Goal: Task Accomplishment & Management: Complete application form

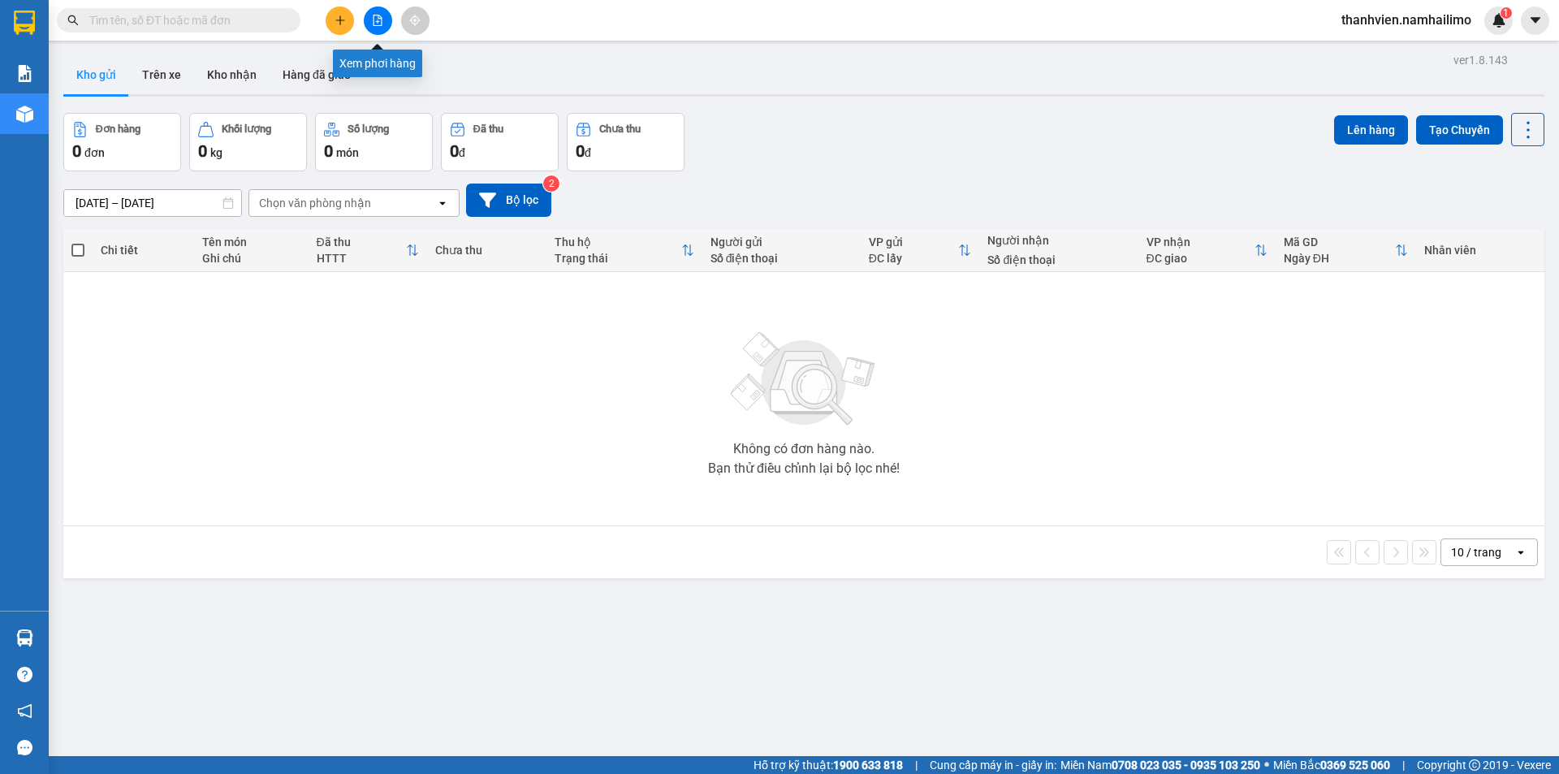
click at [386, 22] on button at bounding box center [378, 20] width 28 height 28
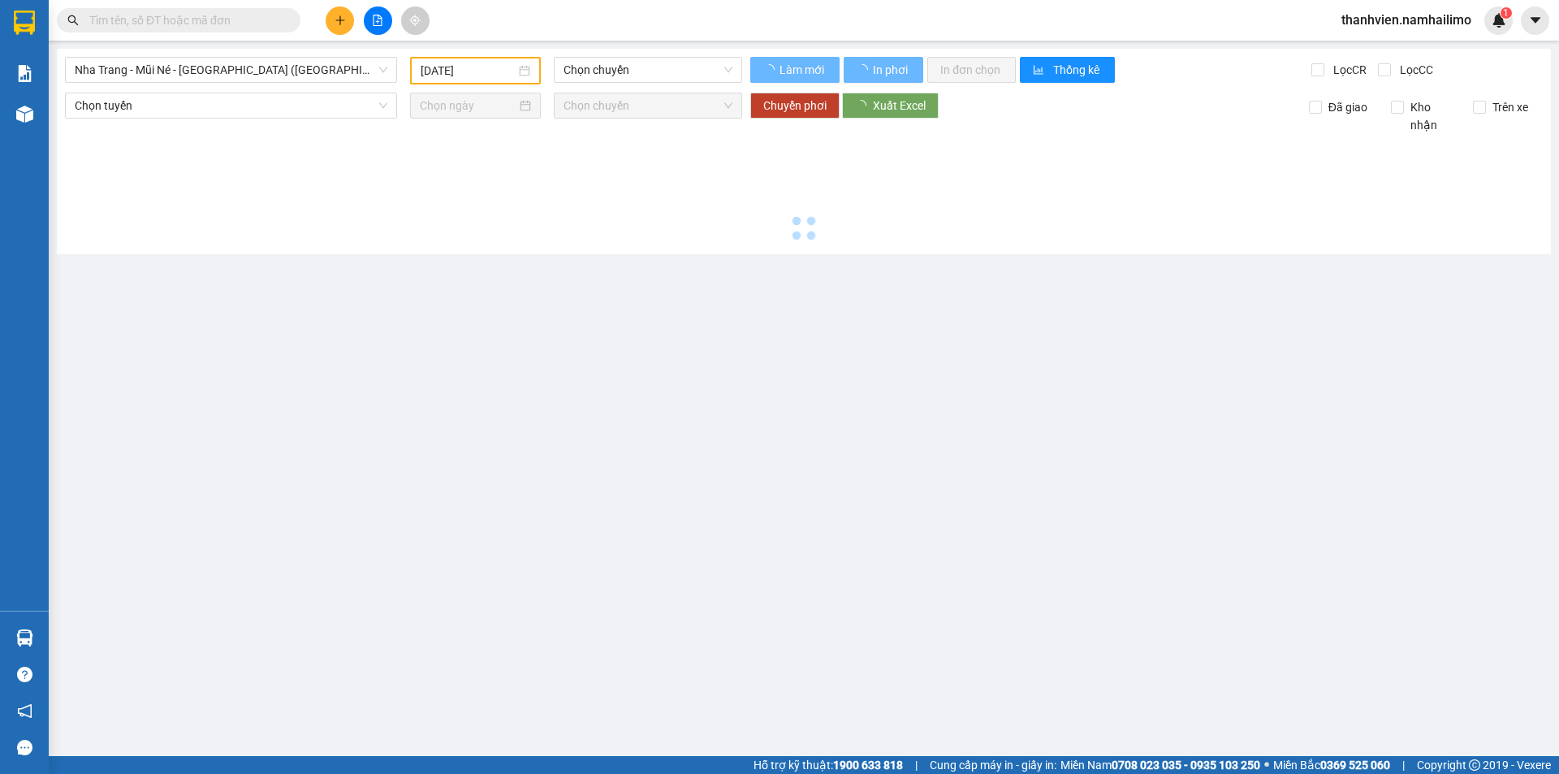
type input "[DATE]"
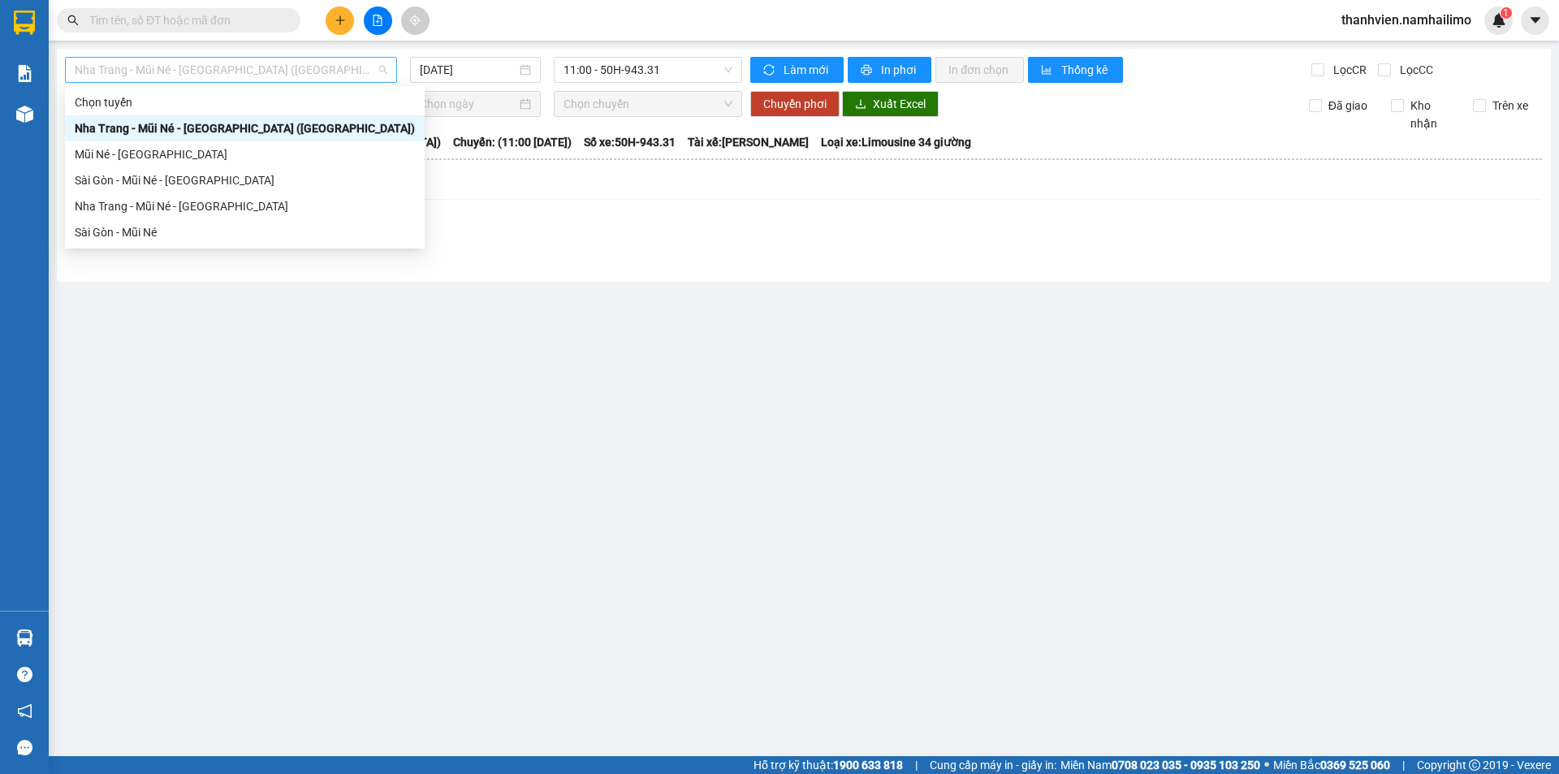
click at [353, 67] on span "Nha Trang - Mũi Né - [GEOGRAPHIC_DATA] ([GEOGRAPHIC_DATA])" at bounding box center [231, 70] width 313 height 24
click at [118, 237] on div "Sài Gòn - Mũi Né" at bounding box center [245, 232] width 340 height 18
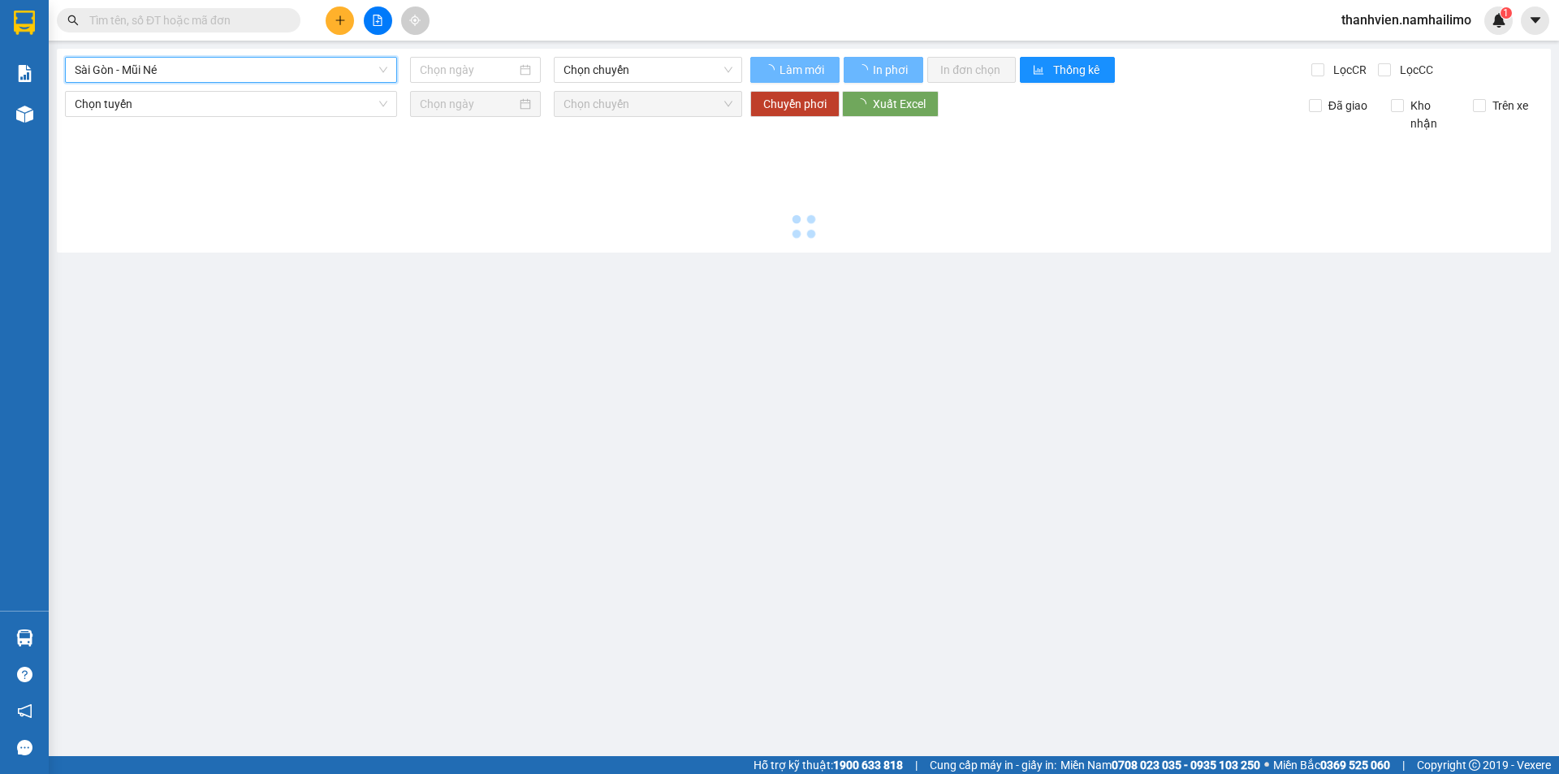
type input "[DATE]"
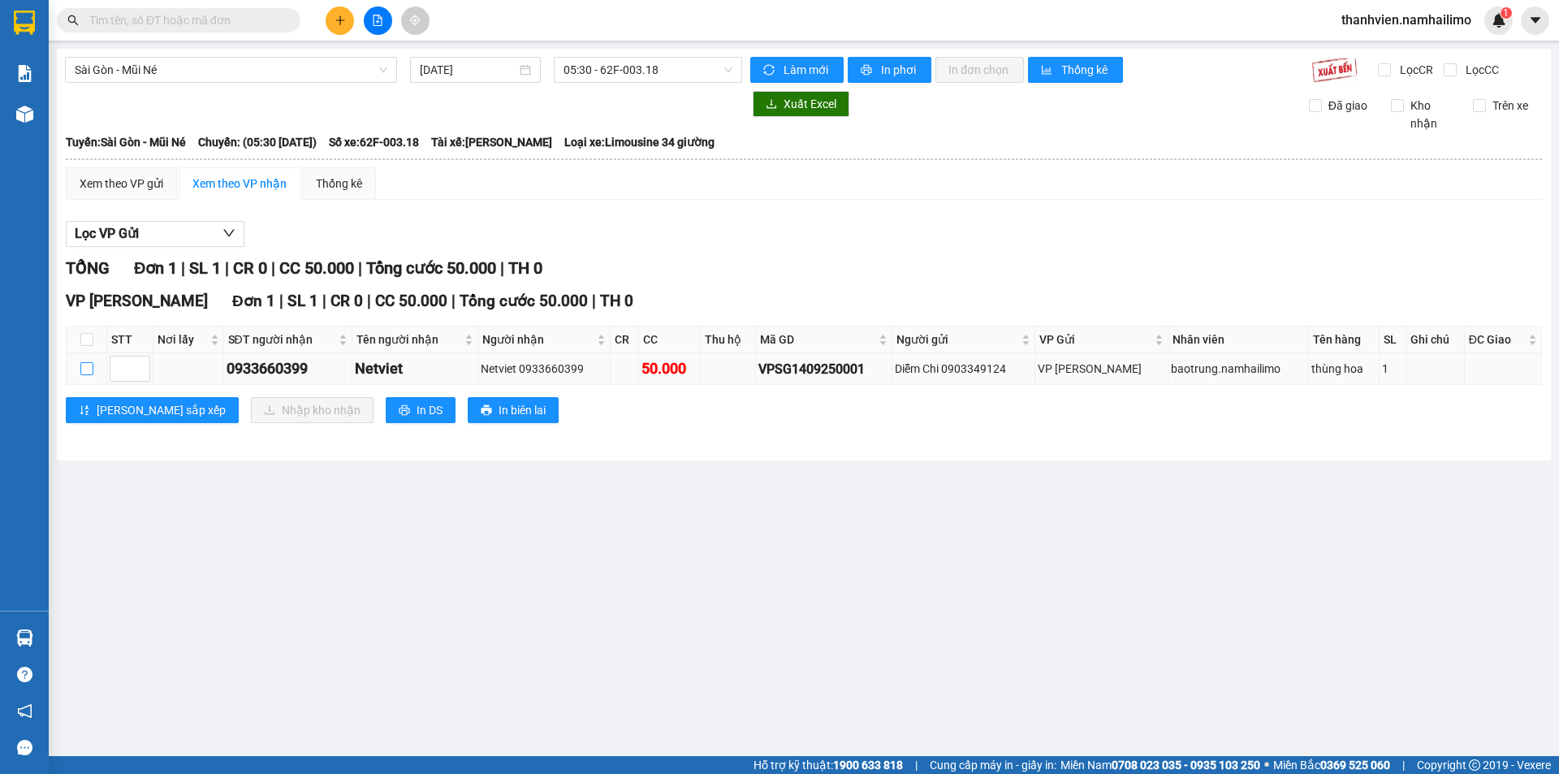
click at [84, 374] on input "checkbox" at bounding box center [86, 368] width 13 height 13
checkbox input "true"
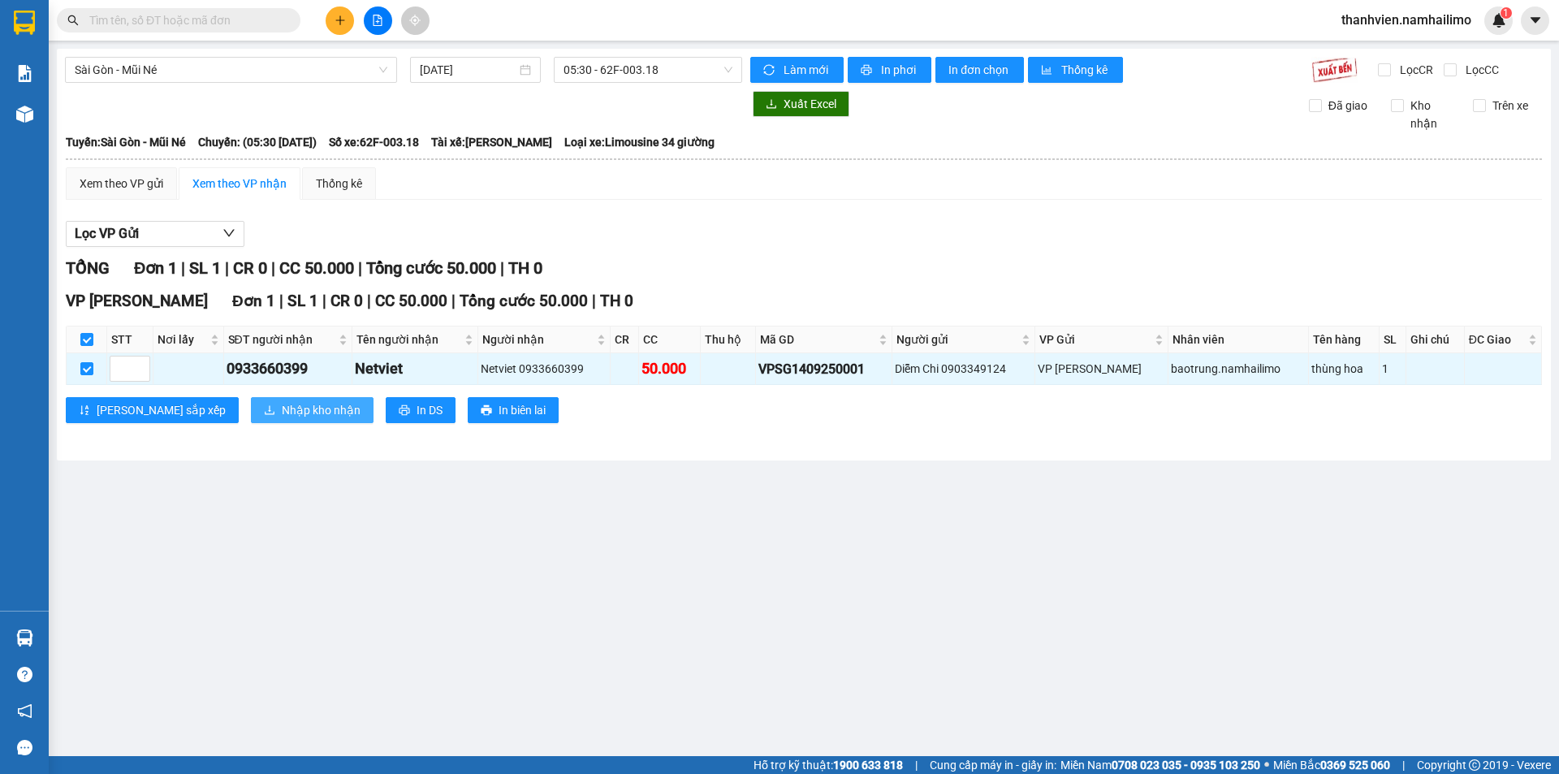
click at [282, 413] on span "Nhập kho nhận" at bounding box center [321, 410] width 79 height 18
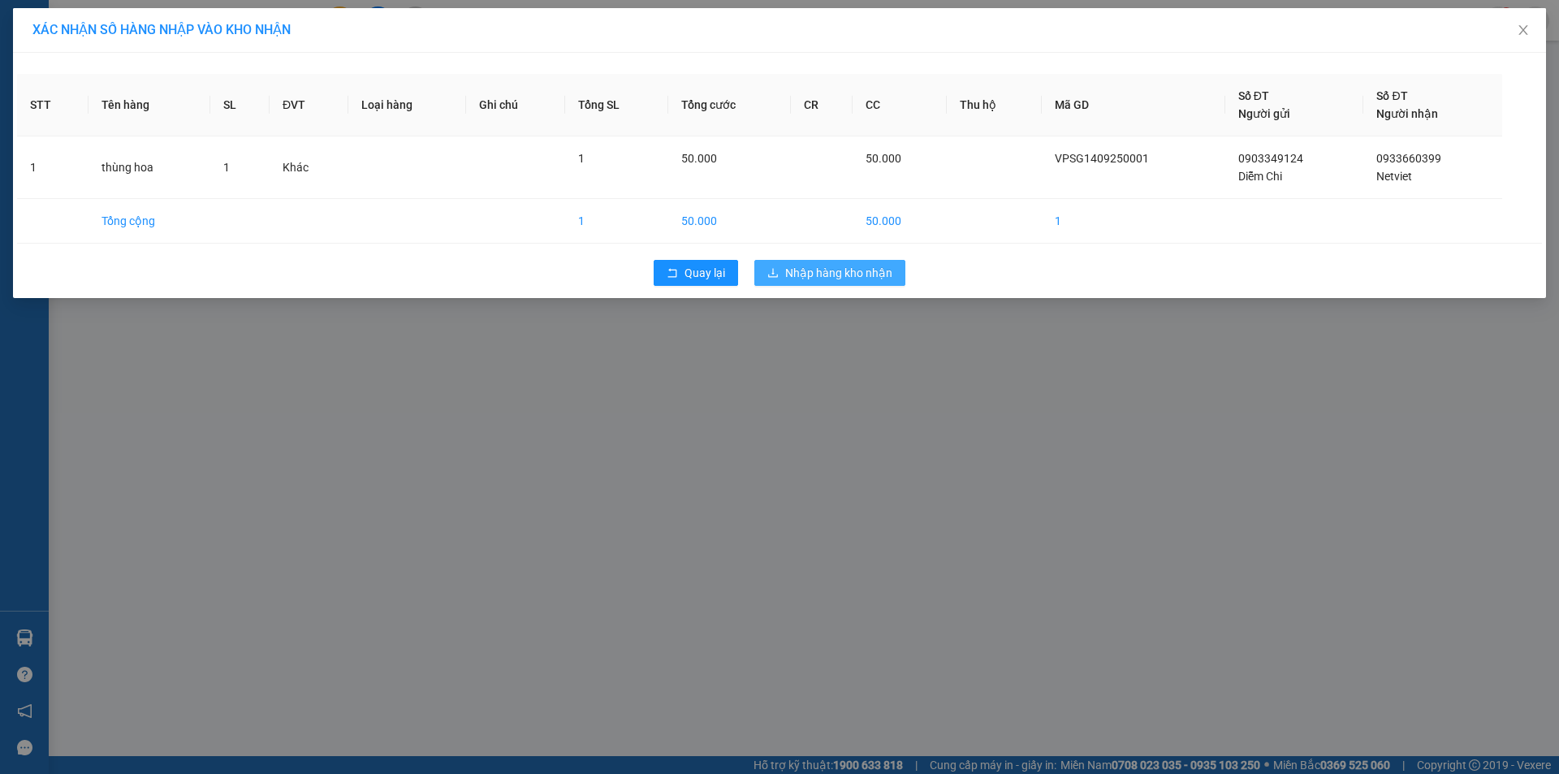
click at [858, 279] on span "Nhập hàng kho nhận" at bounding box center [838, 273] width 107 height 18
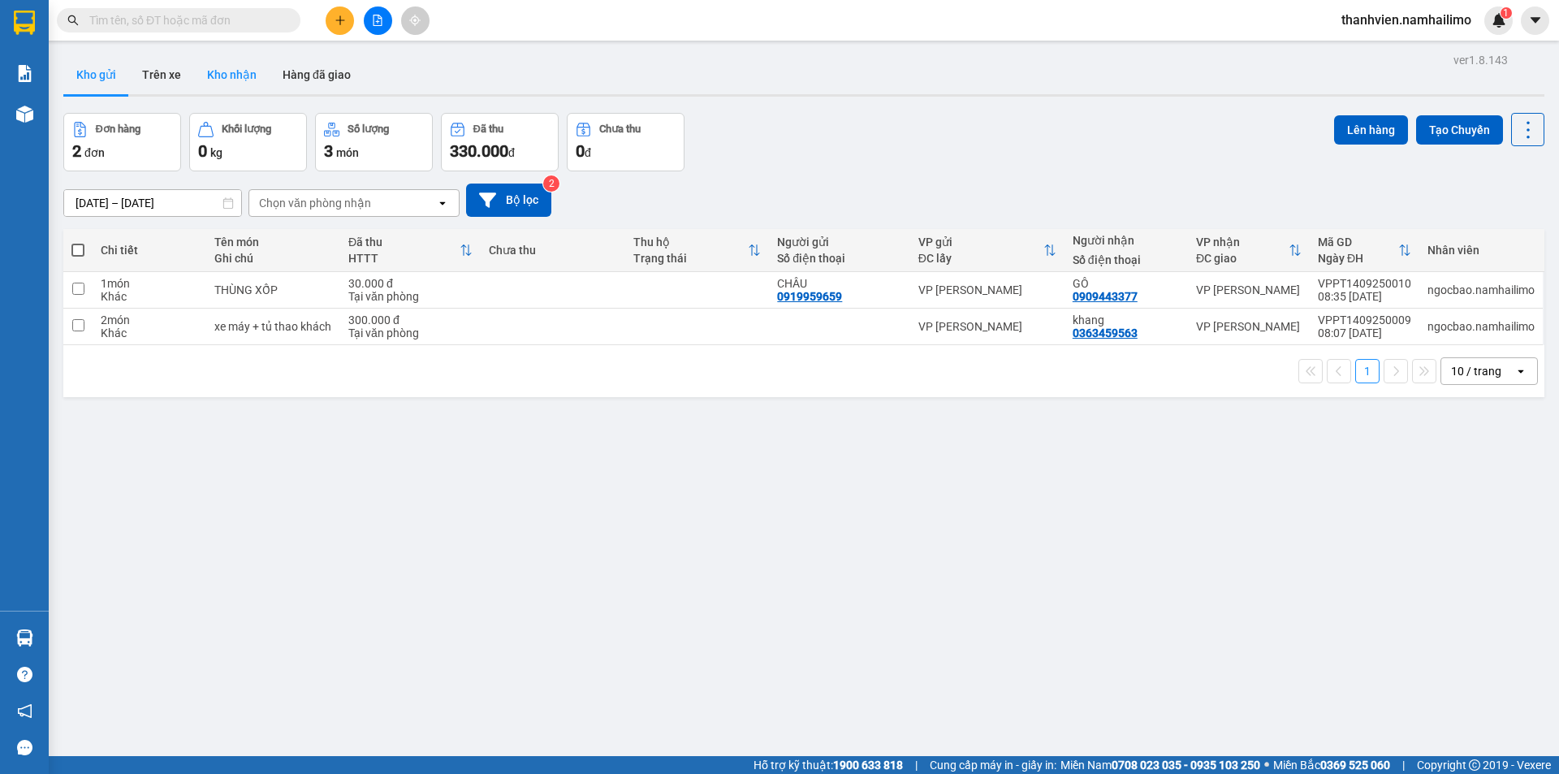
click at [228, 73] on button "Kho nhận" at bounding box center [232, 74] width 76 height 39
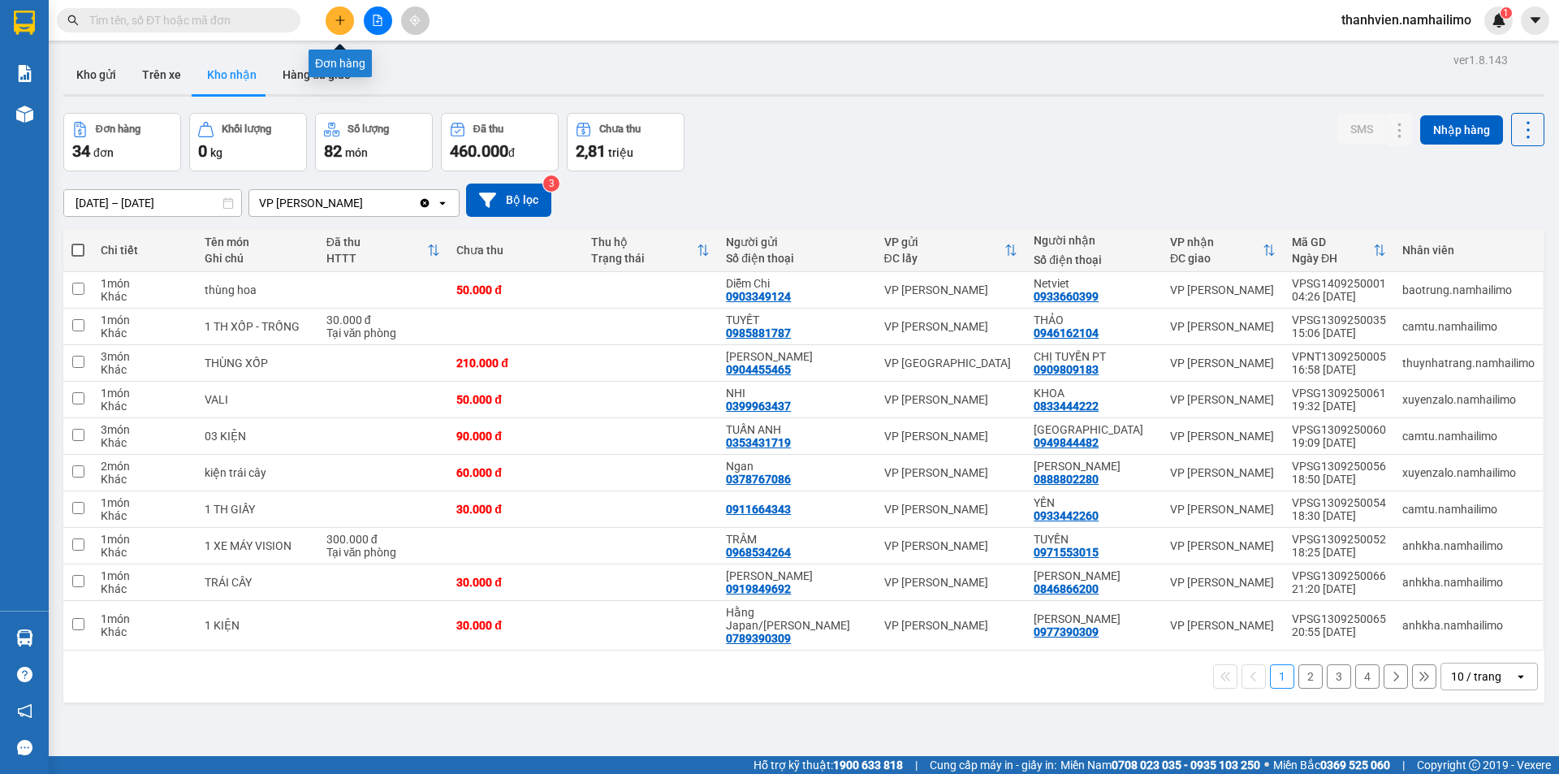
click at [339, 24] on icon "plus" at bounding box center [340, 20] width 11 height 11
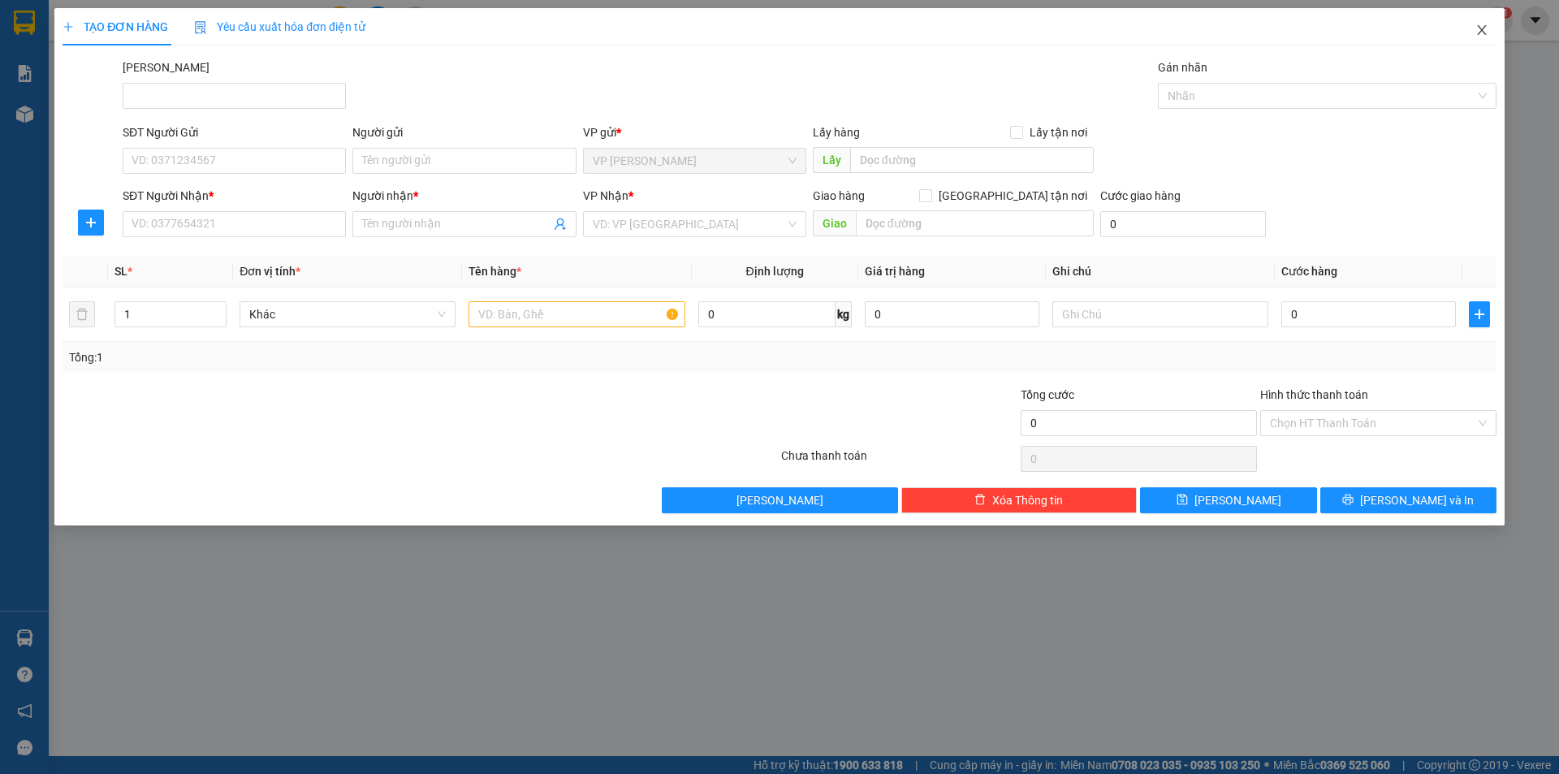
click at [1485, 37] on icon "close" at bounding box center [1481, 30] width 13 height 13
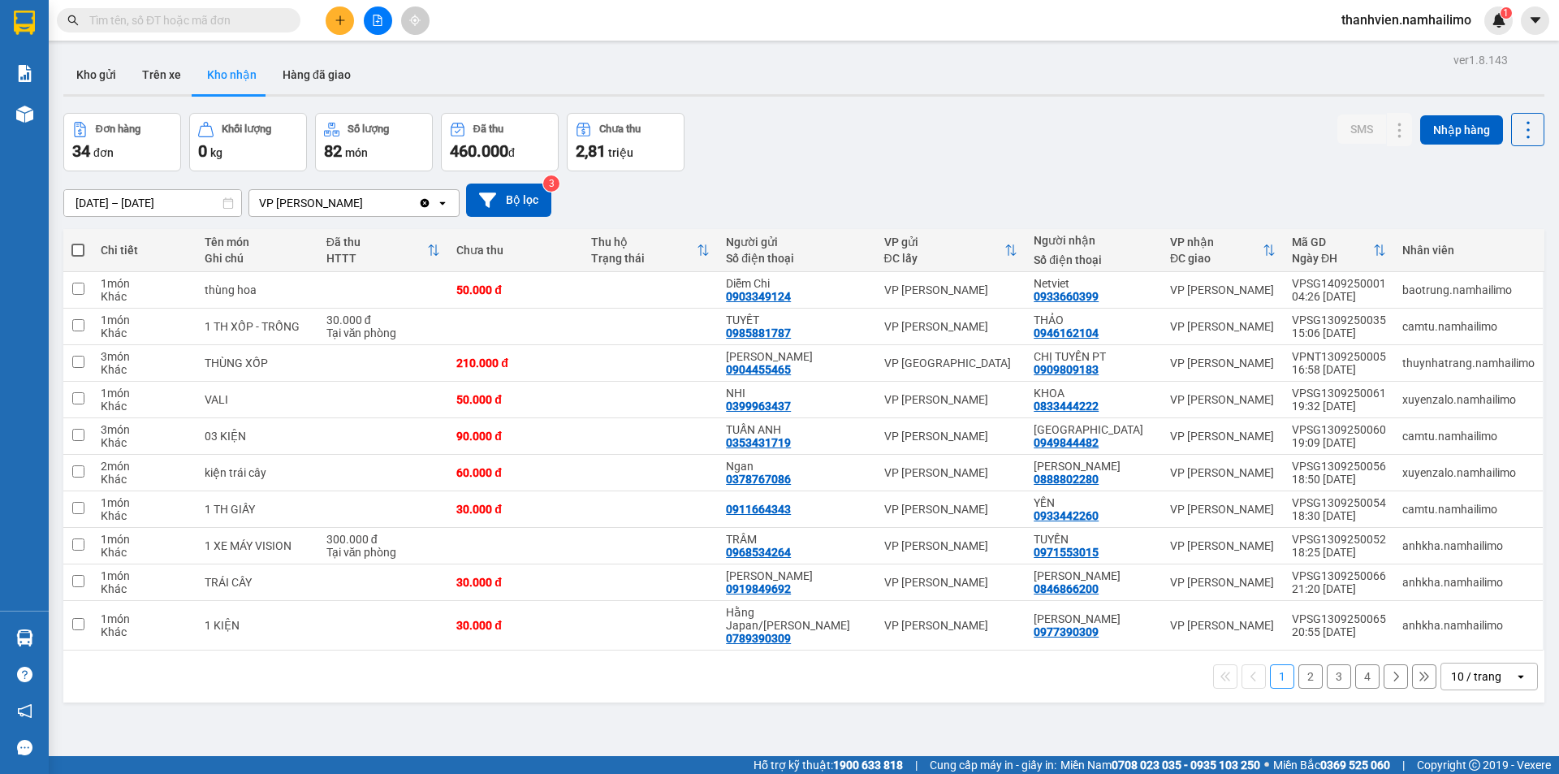
click at [119, 11] on span at bounding box center [179, 20] width 244 height 24
click at [127, 19] on input "text" at bounding box center [185, 20] width 192 height 18
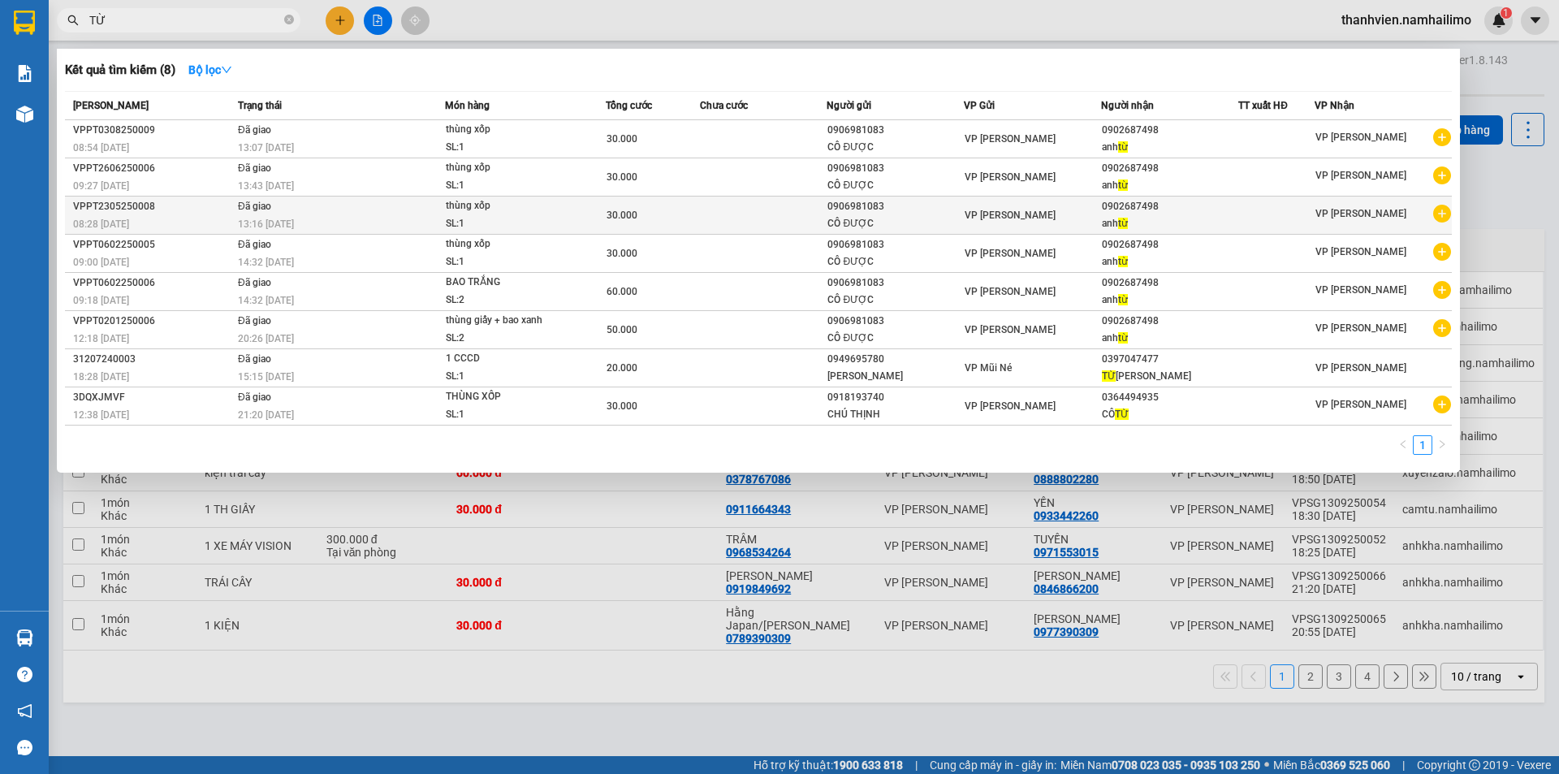
type input "TỪ"
click at [1441, 223] on span at bounding box center [1442, 215] width 18 height 20
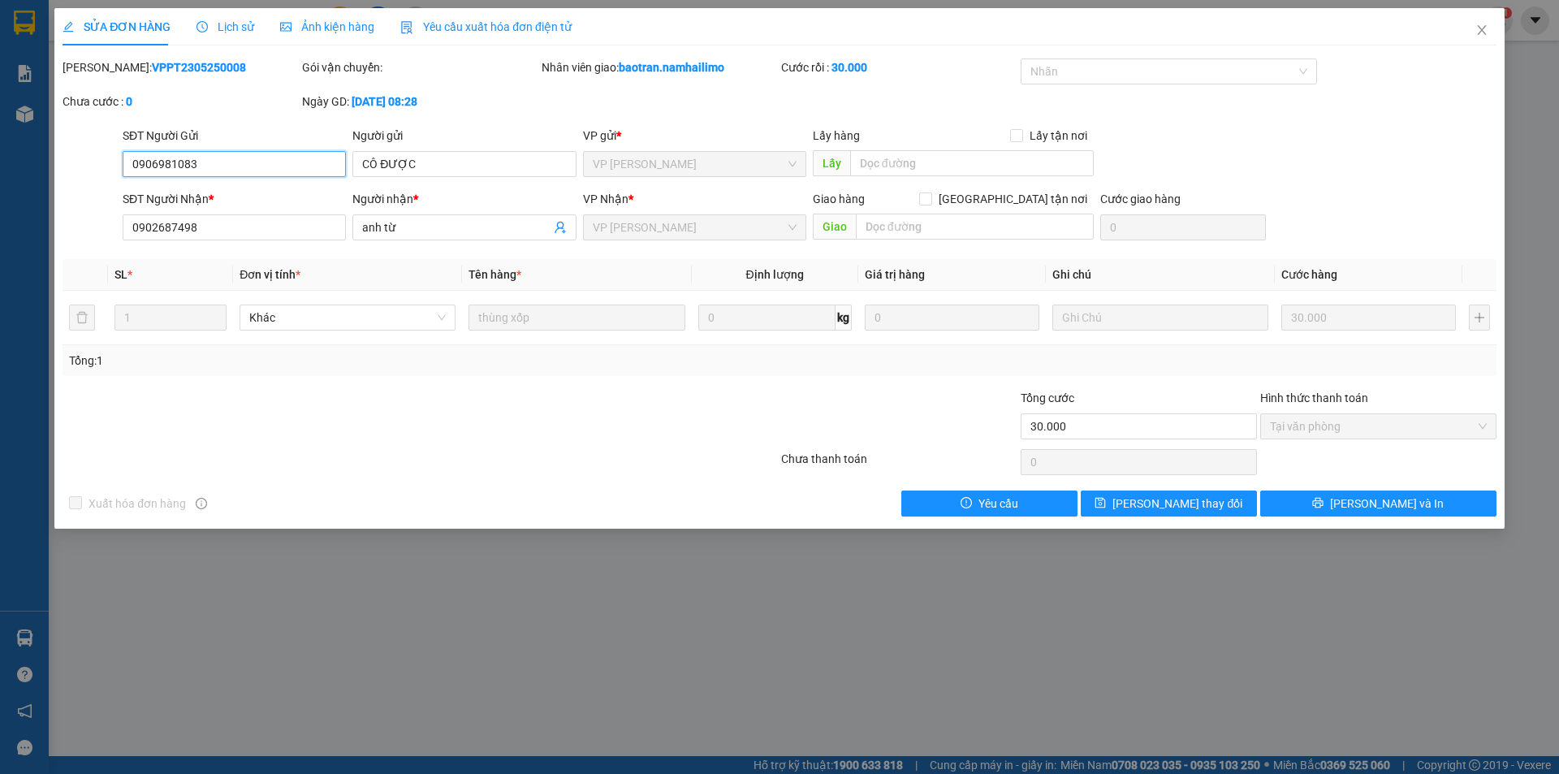
click at [659, 230] on span "VP [PERSON_NAME]" at bounding box center [695, 227] width 204 height 24
click at [1478, 32] on icon "close" at bounding box center [1481, 30] width 13 height 13
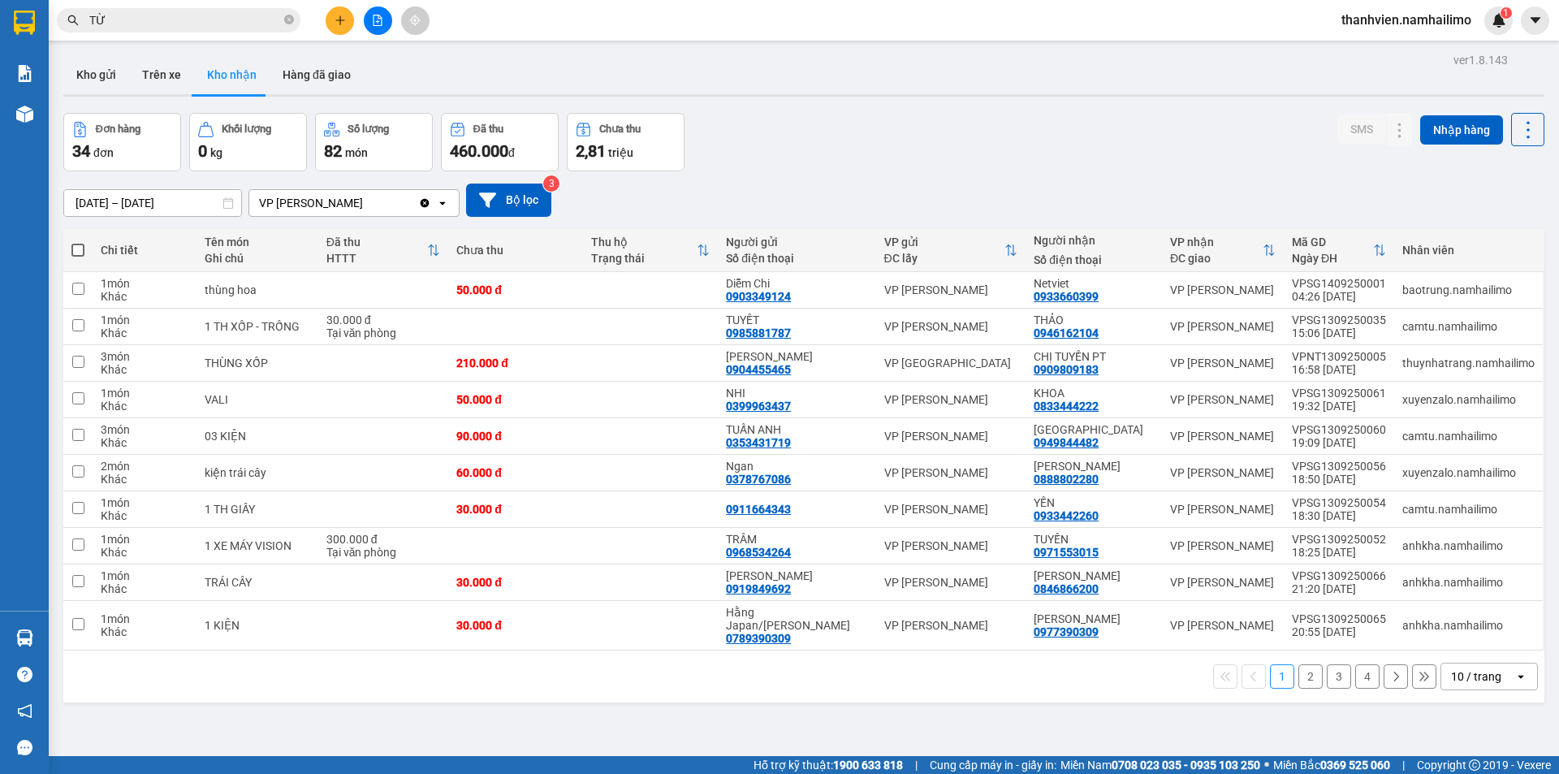
click at [149, 19] on input "TỪ" at bounding box center [185, 20] width 192 height 18
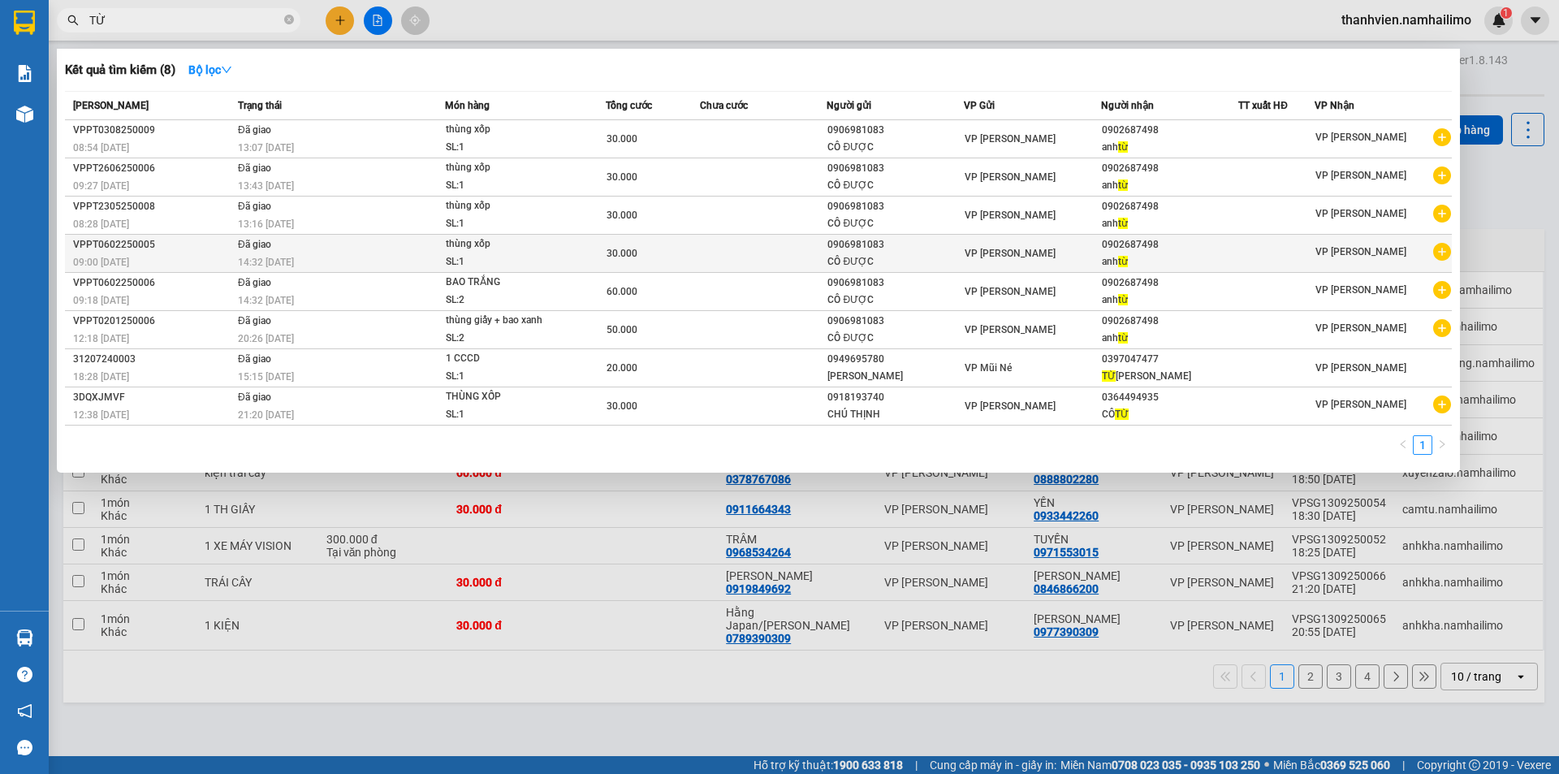
click at [1447, 252] on icon "plus-circle" at bounding box center [1442, 252] width 18 height 18
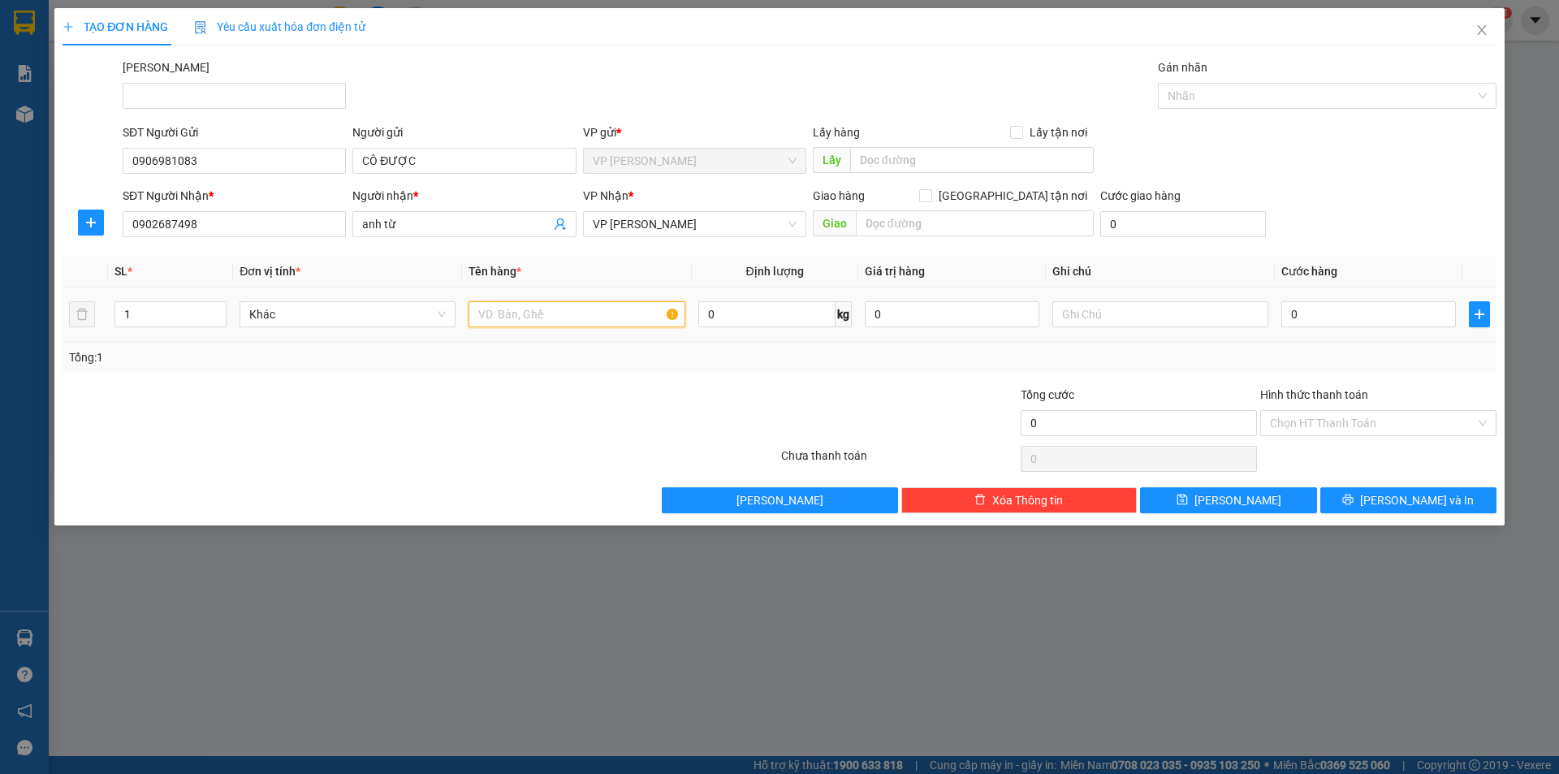
click at [534, 317] on input "text" at bounding box center [577, 314] width 216 height 26
type input "THÙNG XỐP"
click at [1300, 307] on input "0" at bounding box center [1368, 314] width 175 height 26
type input "3"
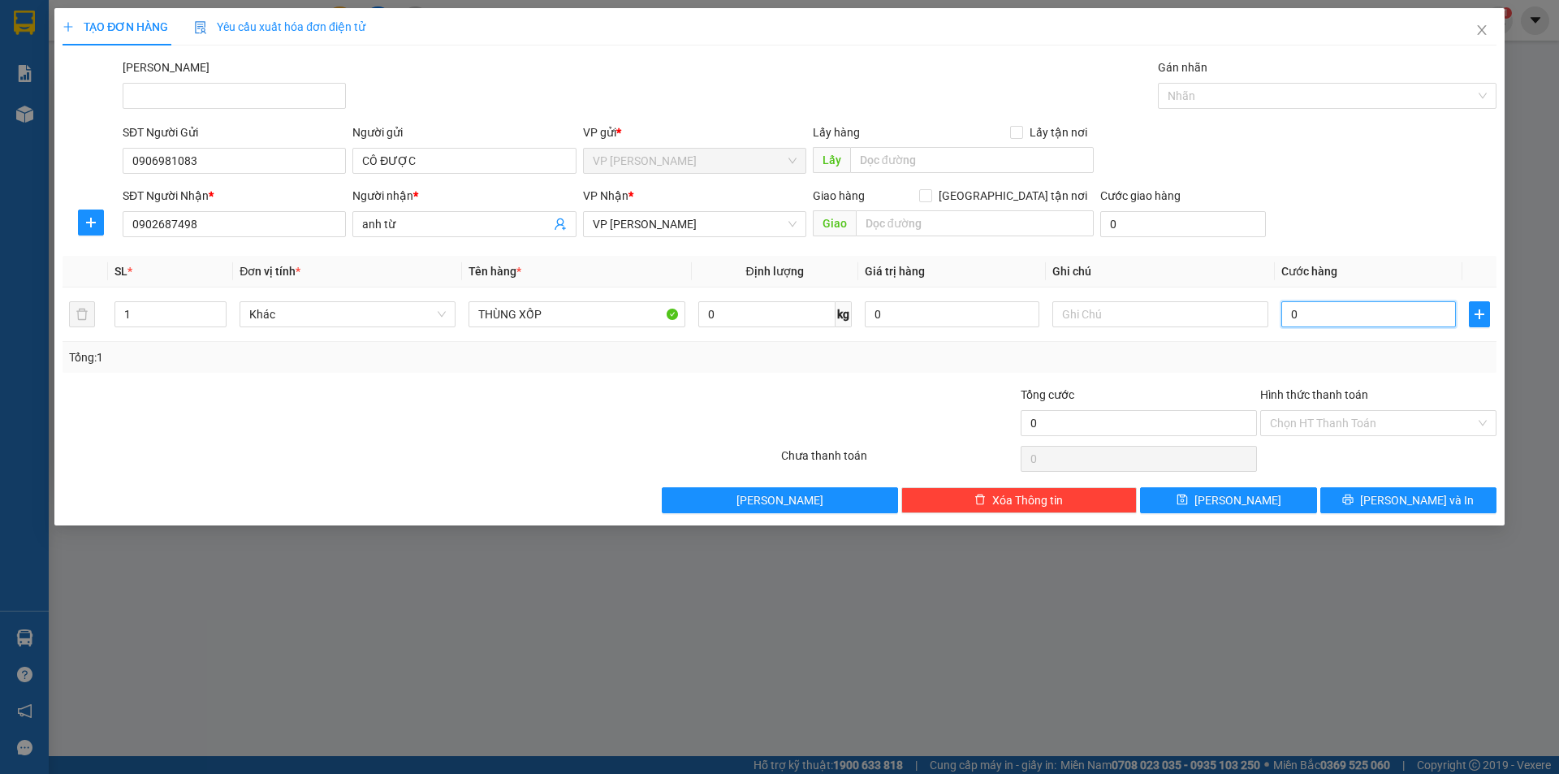
type input "3"
type input "30"
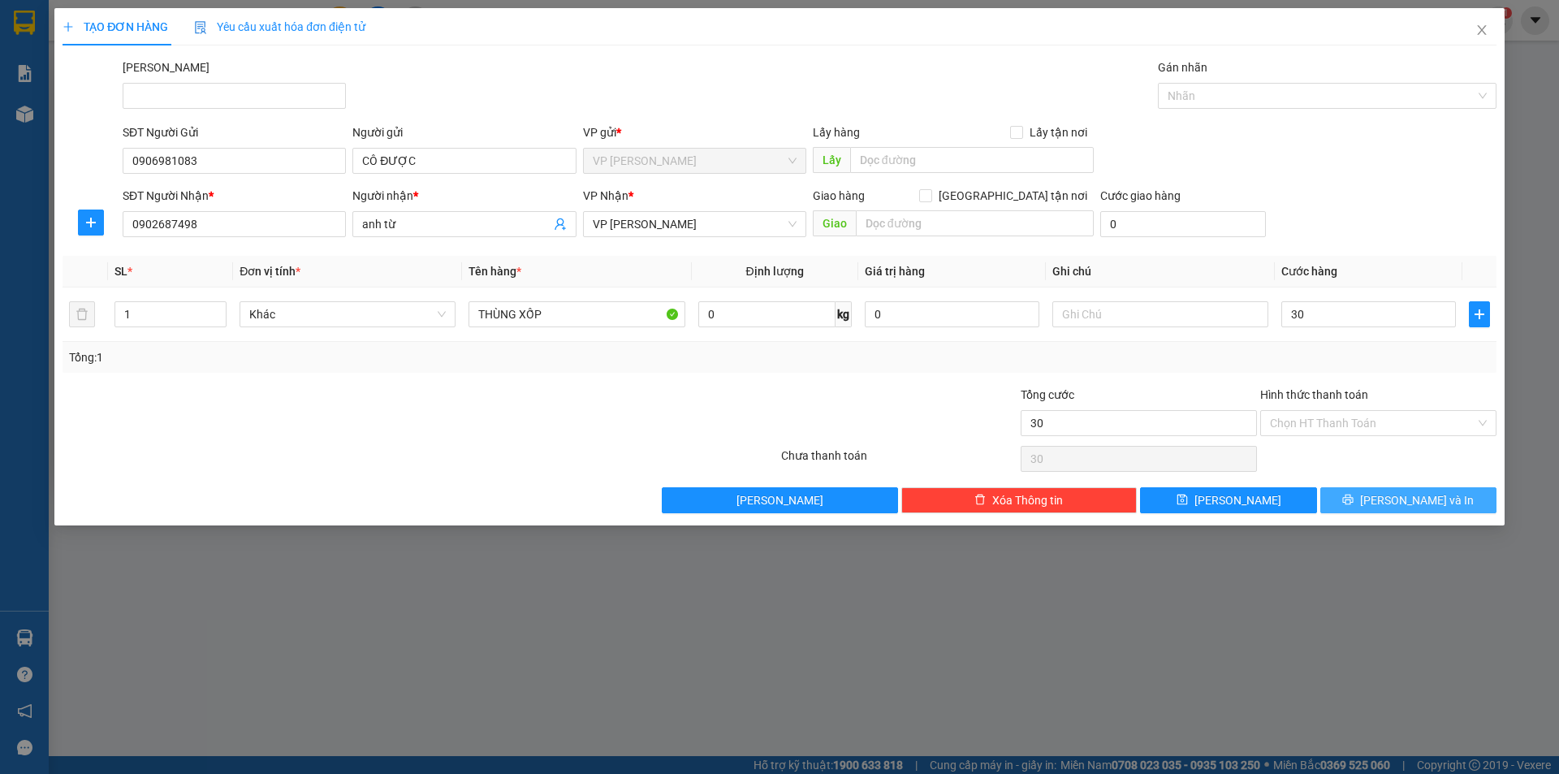
type input "30.000"
click at [1423, 501] on span "[PERSON_NAME] và In" at bounding box center [1417, 500] width 114 height 18
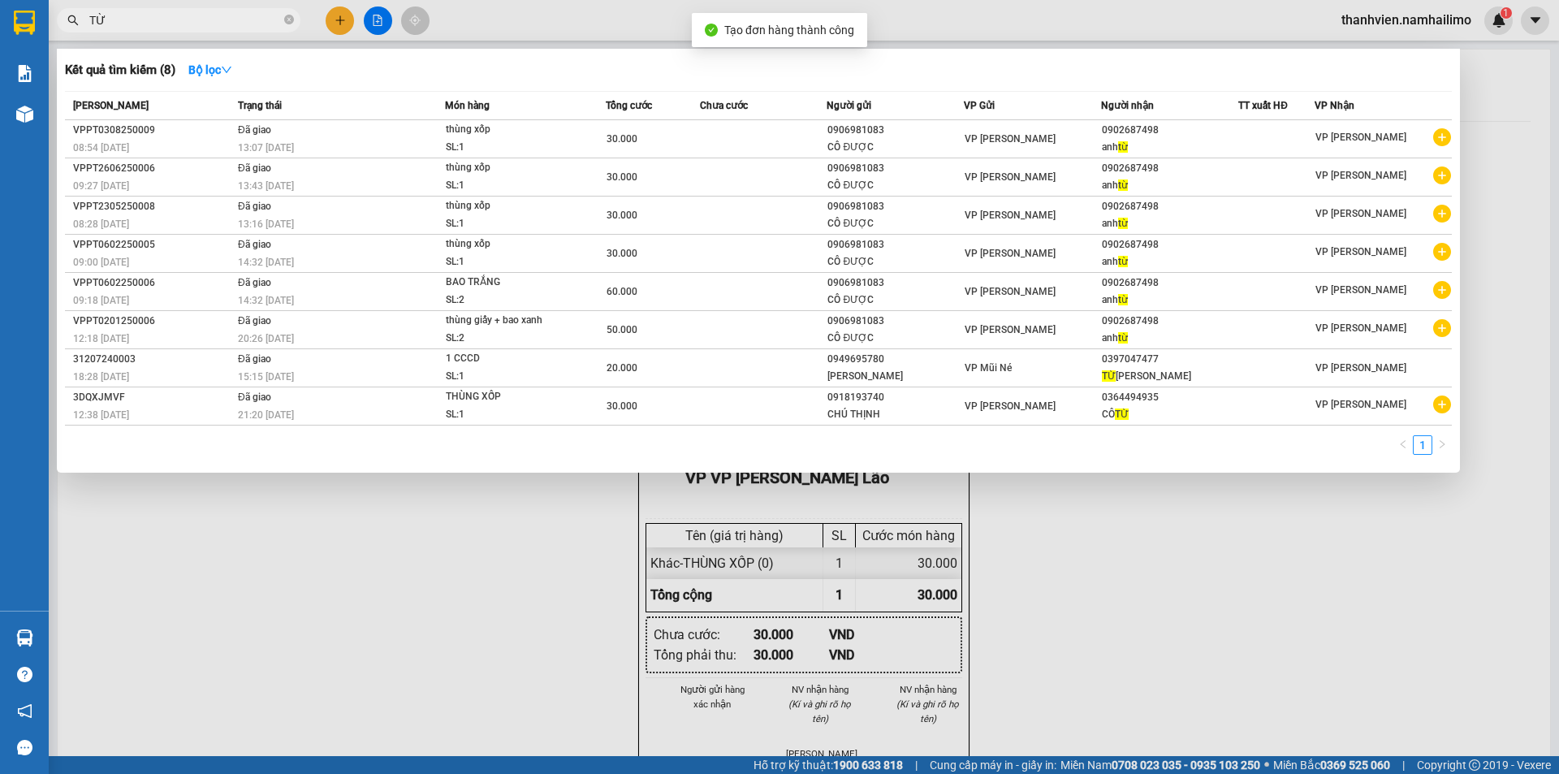
drag, startPoint x: 1186, startPoint y: 538, endPoint x: 1169, endPoint y: 513, distance: 30.4
click at [1182, 532] on div at bounding box center [779, 387] width 1559 height 774
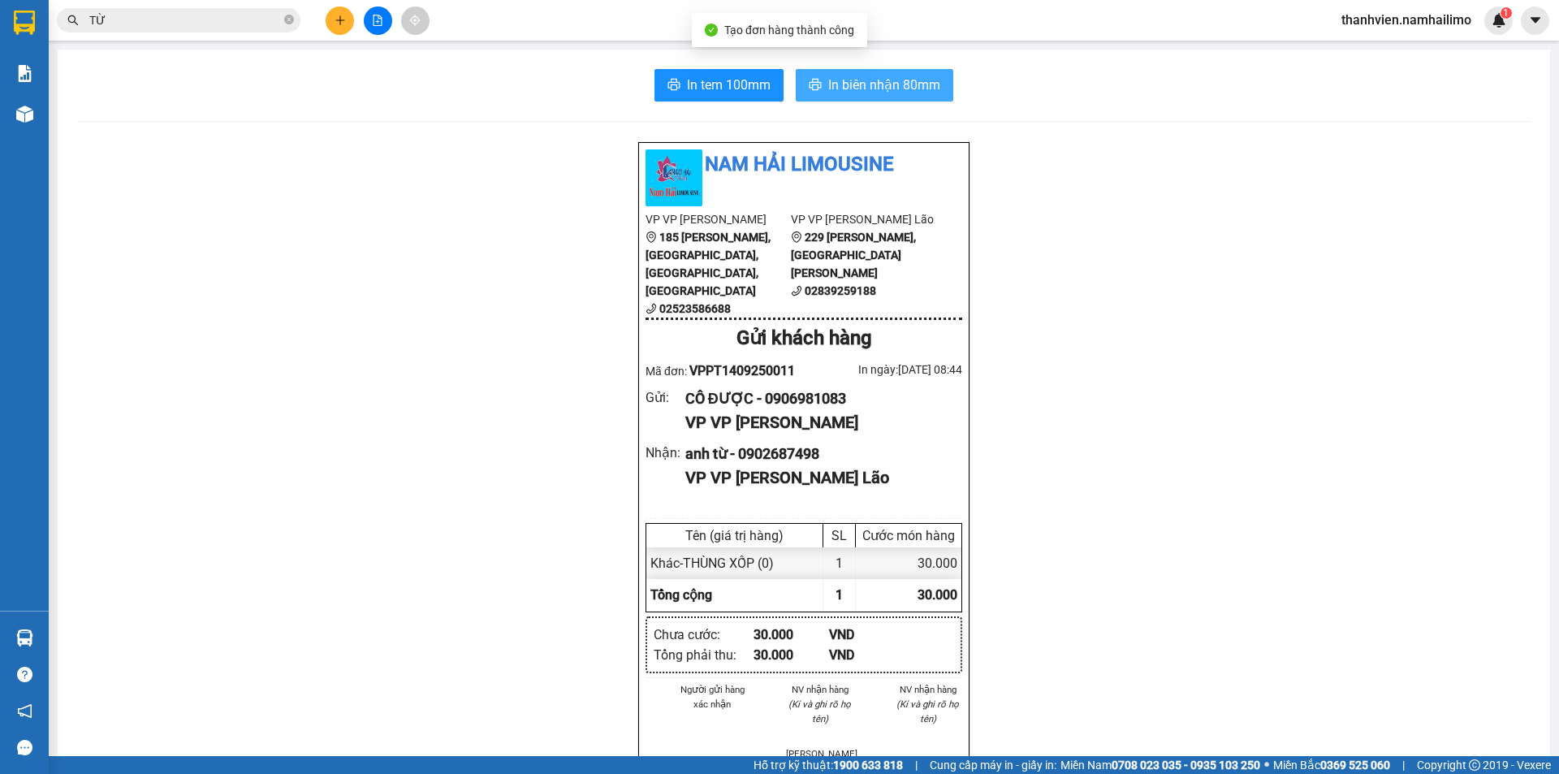
click at [931, 84] on span "In biên nhận 80mm" at bounding box center [884, 85] width 112 height 20
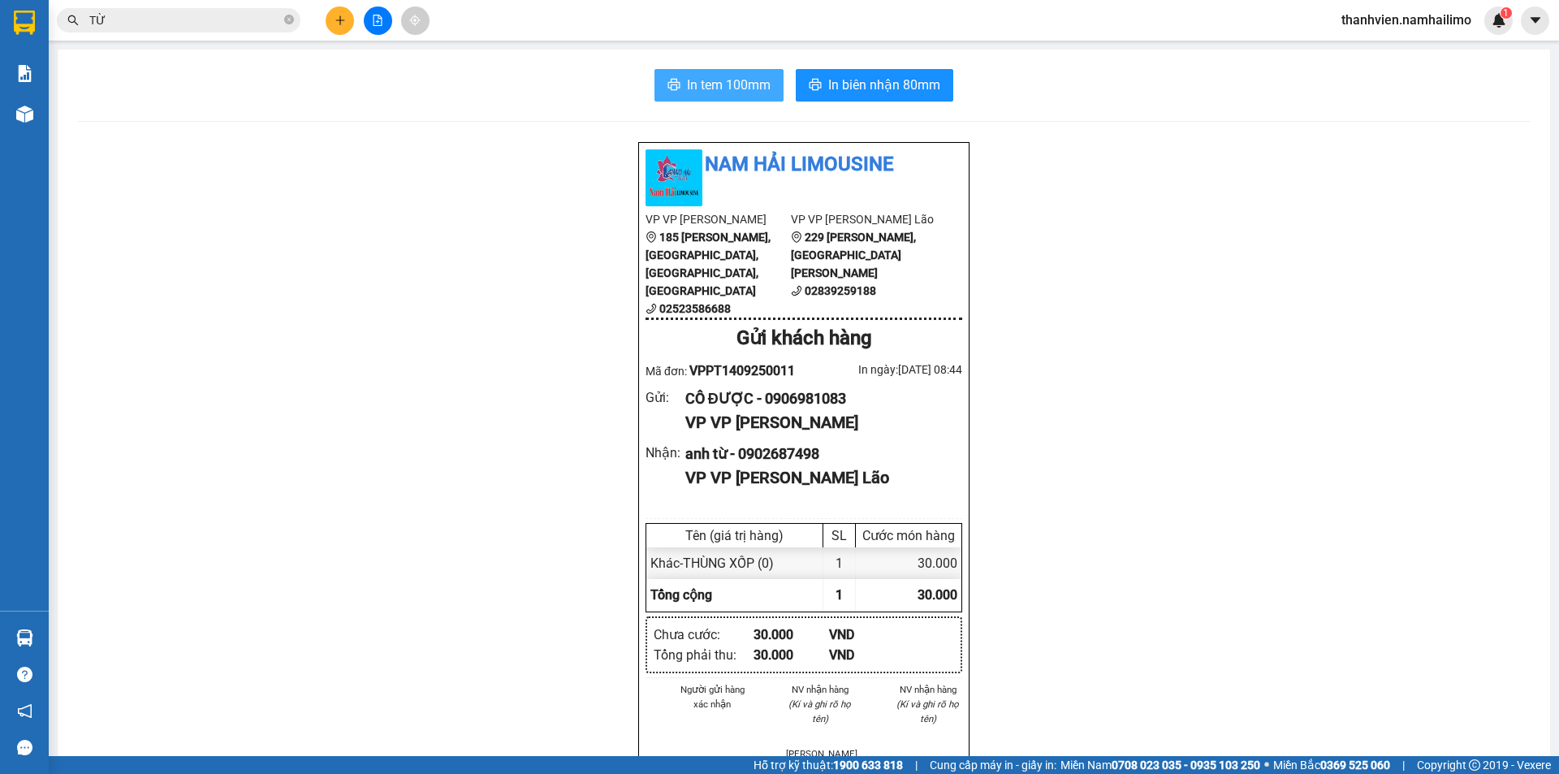
click at [742, 84] on span "In tem 100mm" at bounding box center [729, 85] width 84 height 20
click at [181, 23] on input "TỪ" at bounding box center [185, 20] width 192 height 18
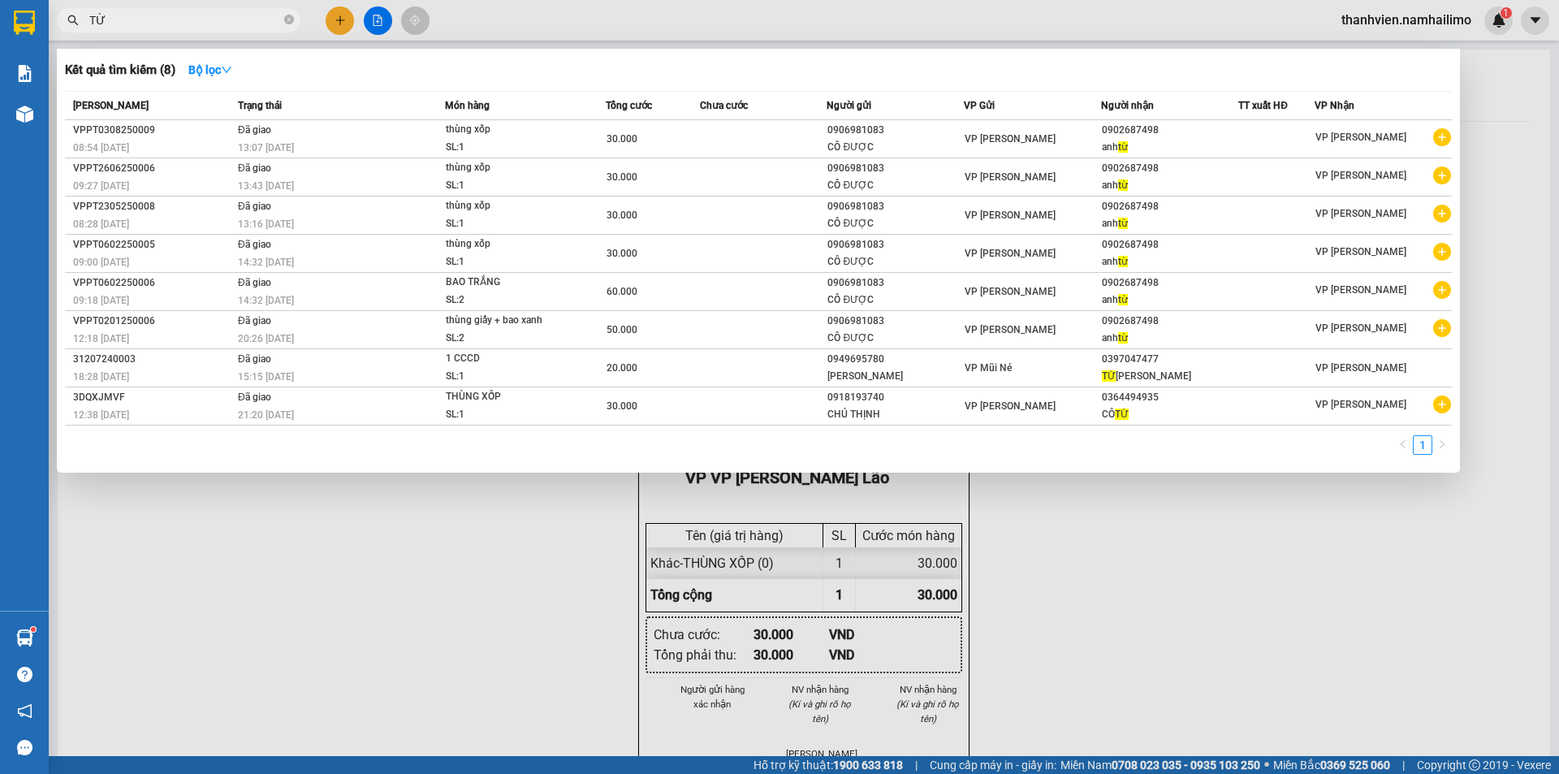
type input "T"
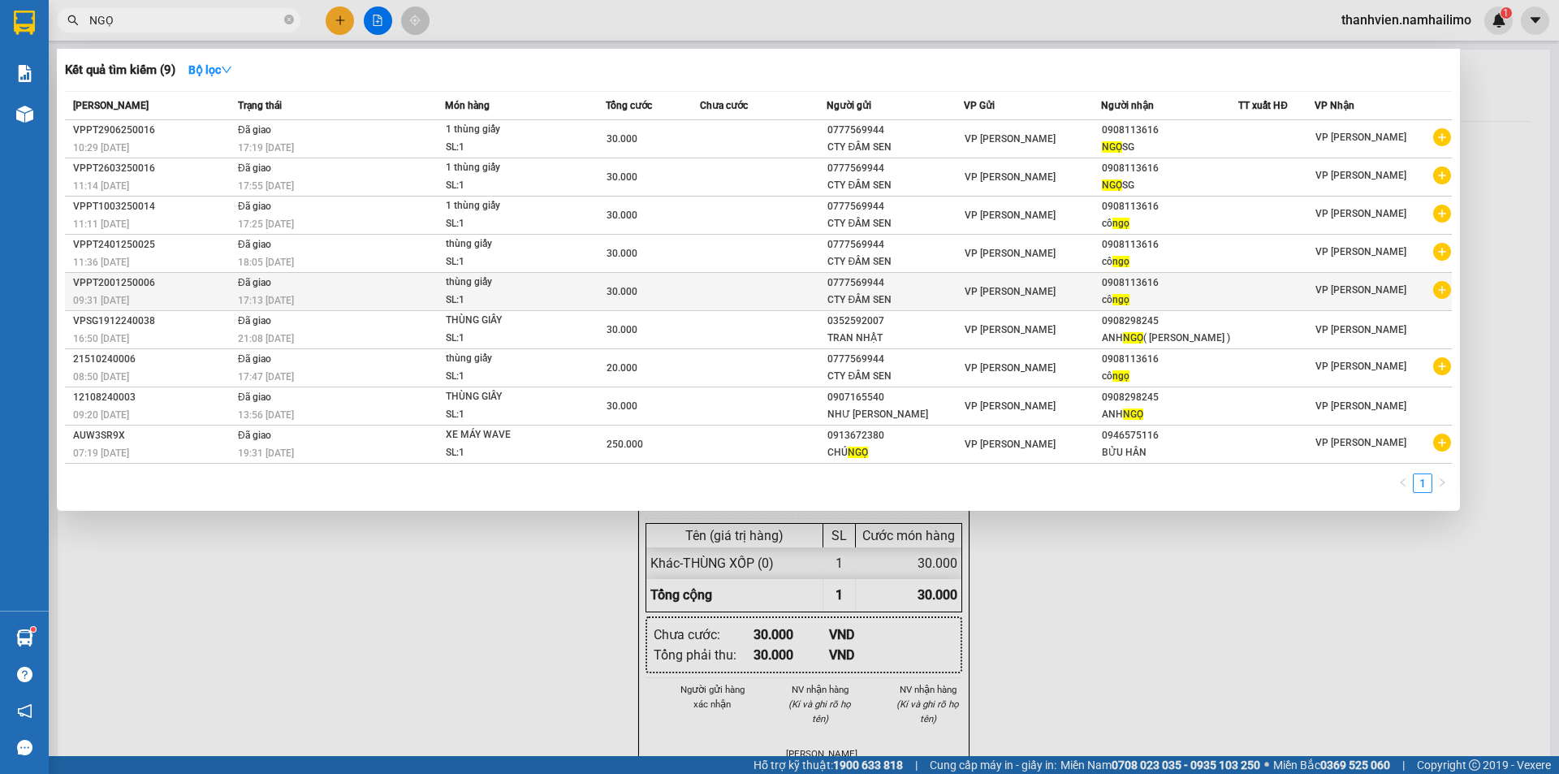
type input "NGỌ"
click at [1439, 293] on icon "plus-circle" at bounding box center [1442, 290] width 18 height 18
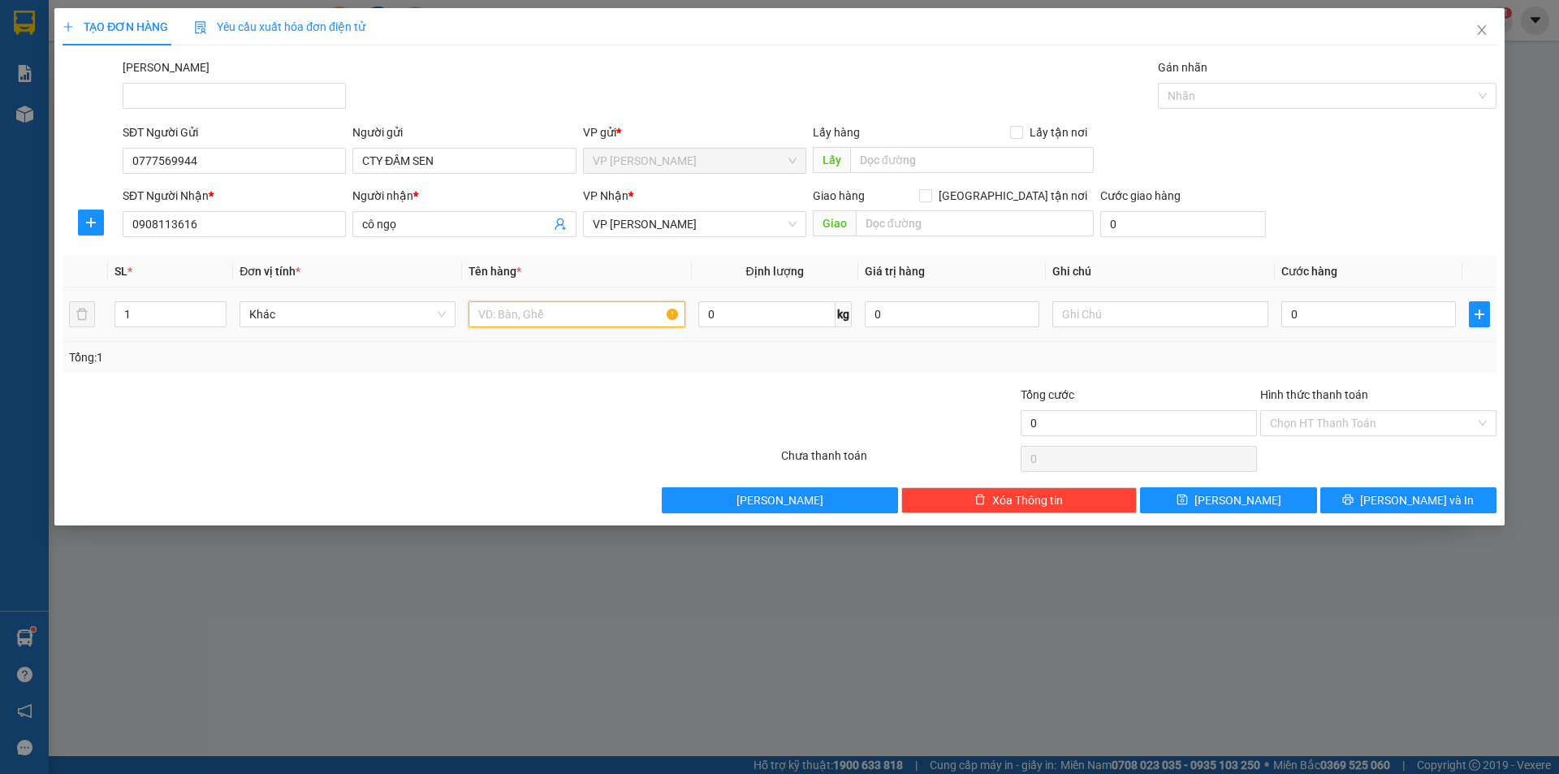
click at [551, 316] on input "text" at bounding box center [577, 314] width 216 height 26
type input "THÙNG GIẤY"
click at [1319, 318] on input "0" at bounding box center [1368, 314] width 175 height 26
type input "3"
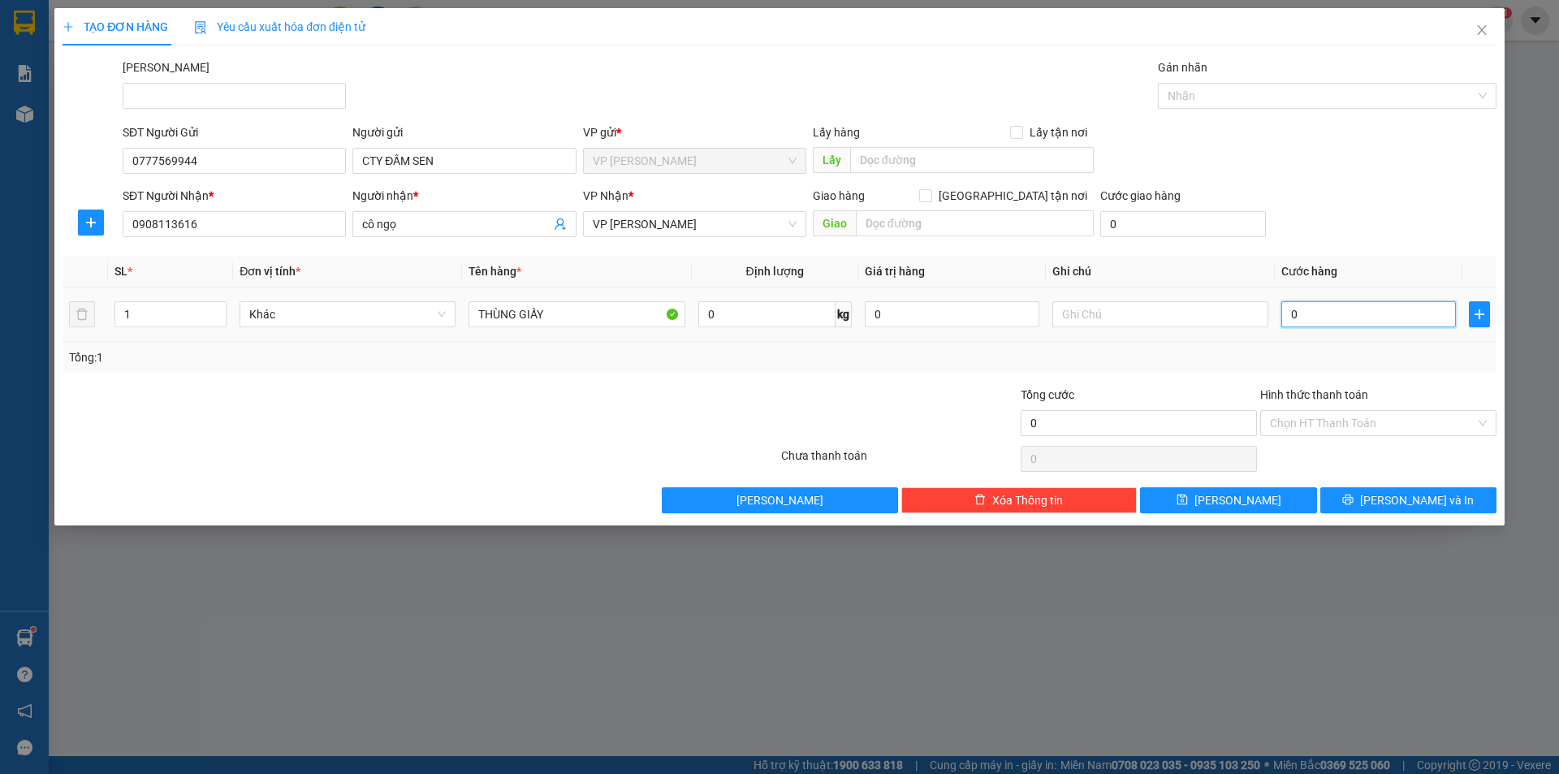
type input "3"
type input "30"
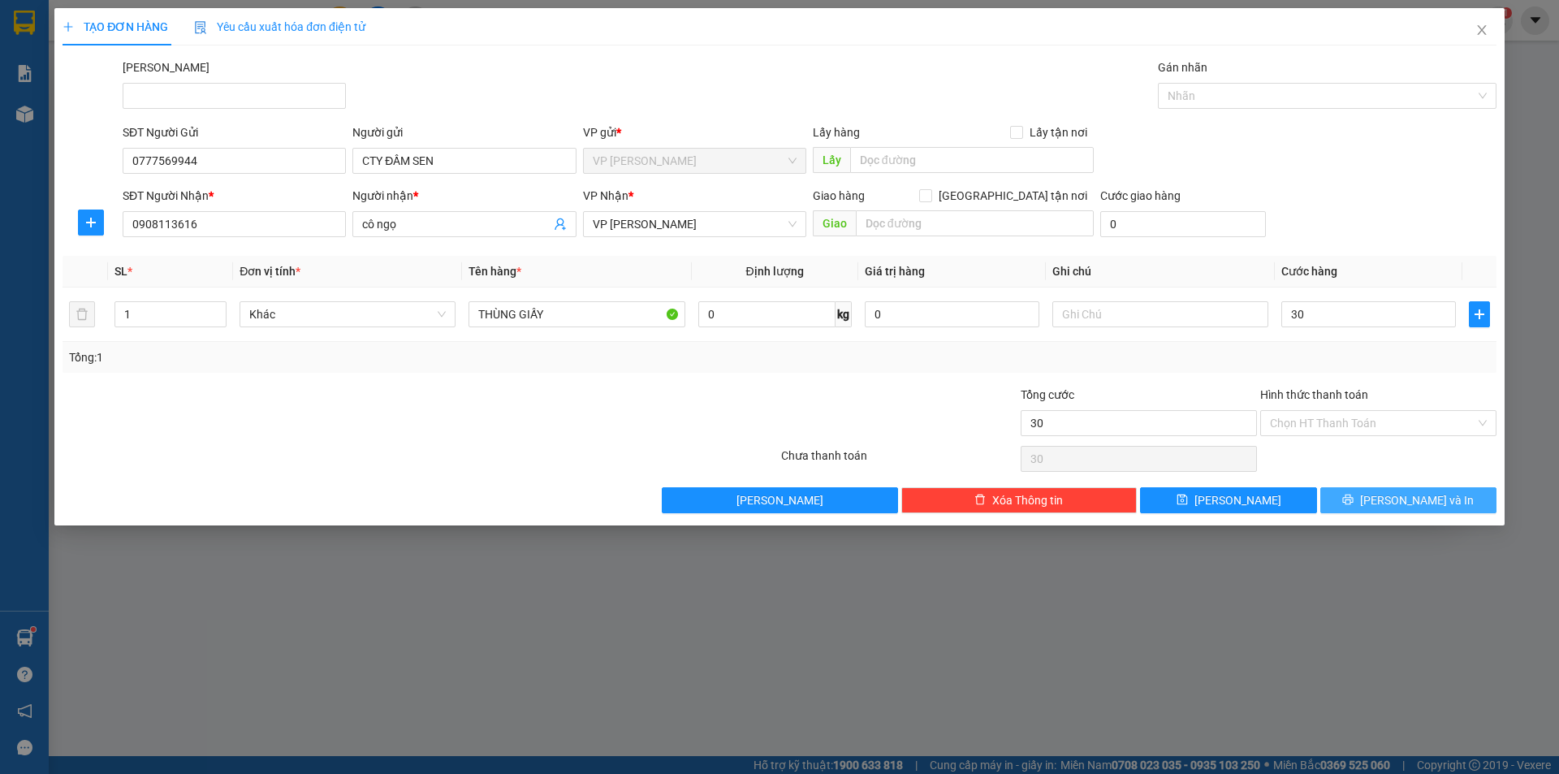
click at [1364, 492] on button "[PERSON_NAME] và In" at bounding box center [1408, 500] width 176 height 26
type input "30.000"
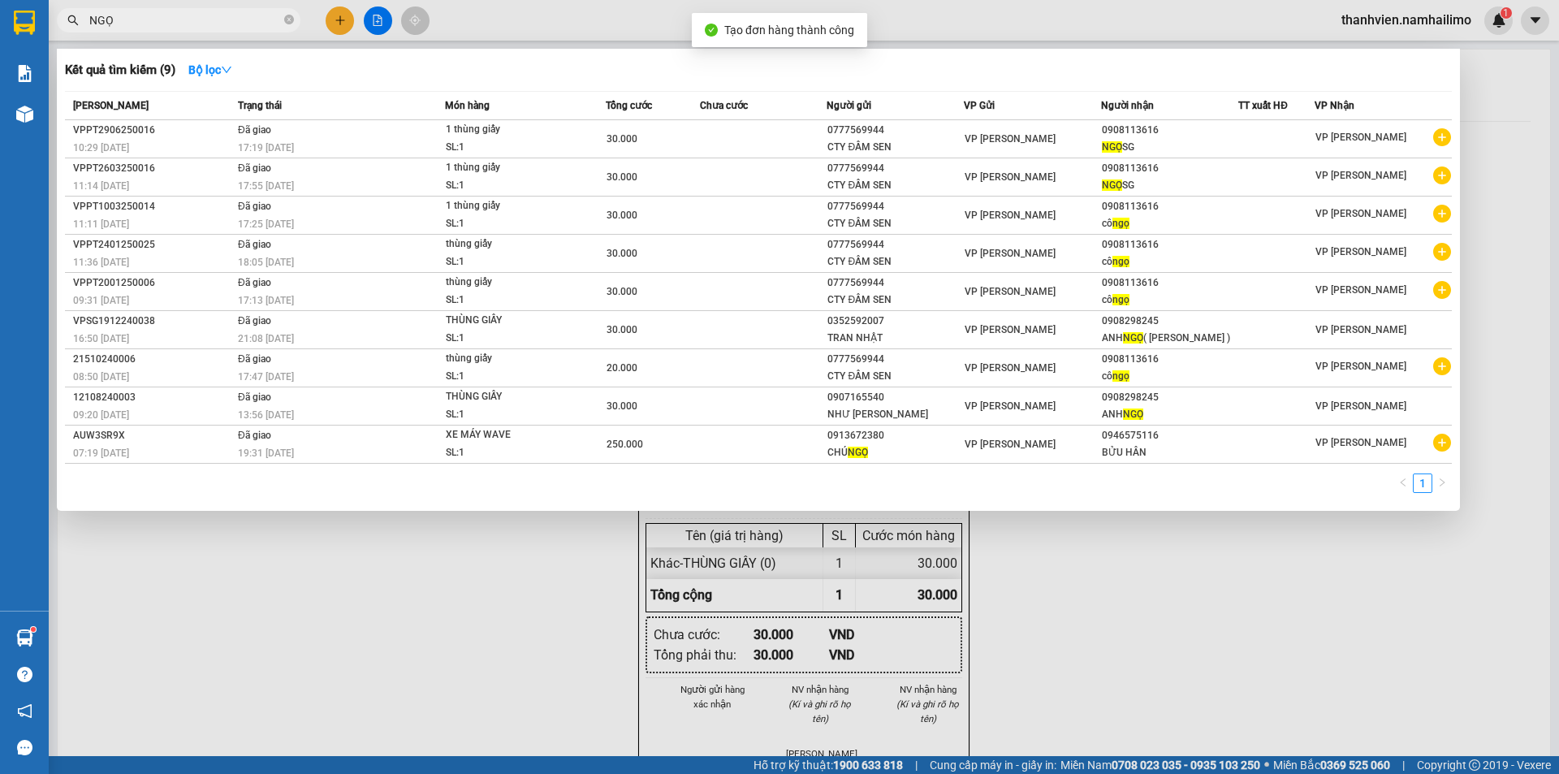
click at [1042, 585] on div at bounding box center [779, 387] width 1559 height 774
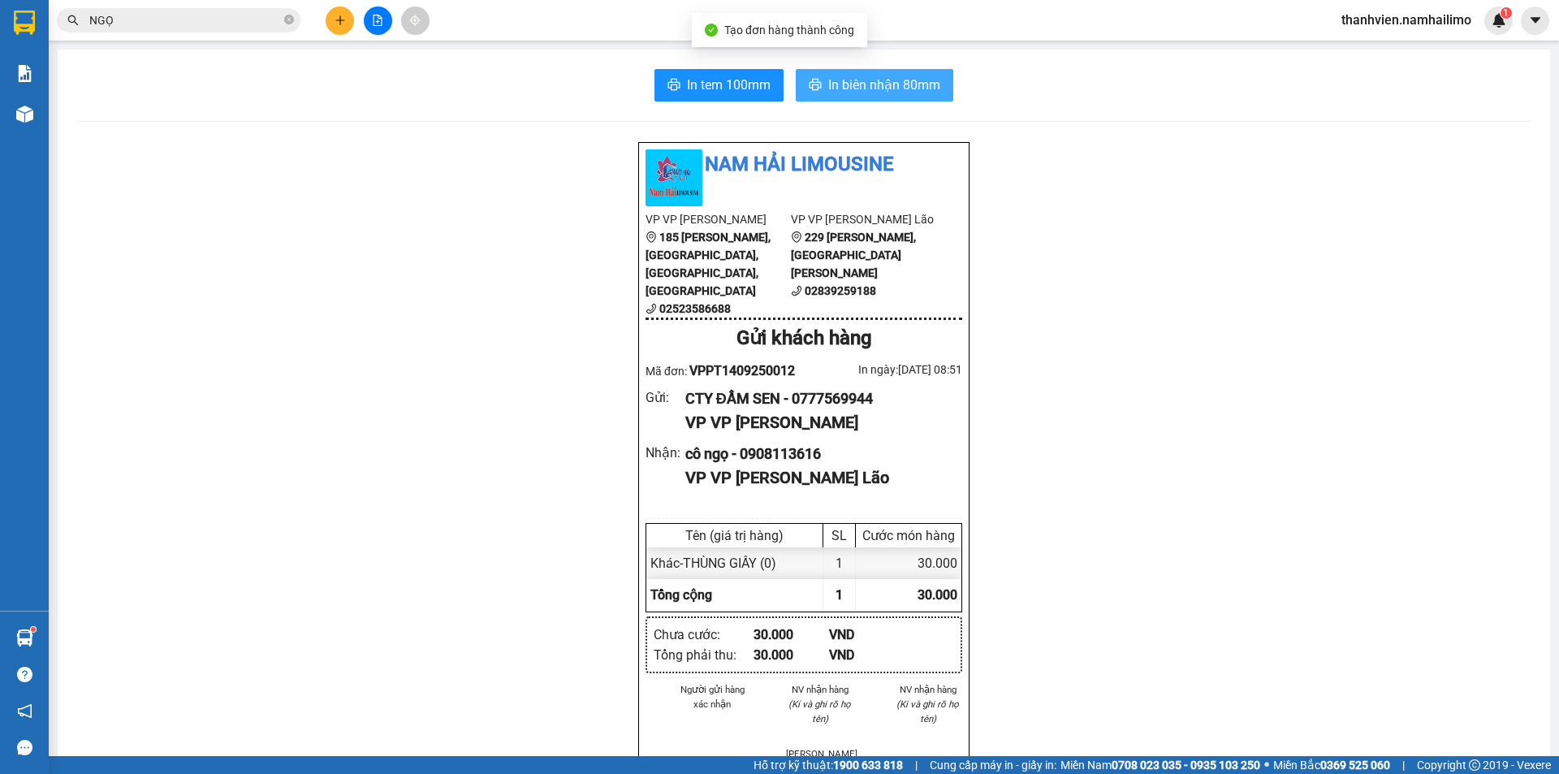
click at [878, 87] on span "In biên nhận 80mm" at bounding box center [884, 85] width 112 height 20
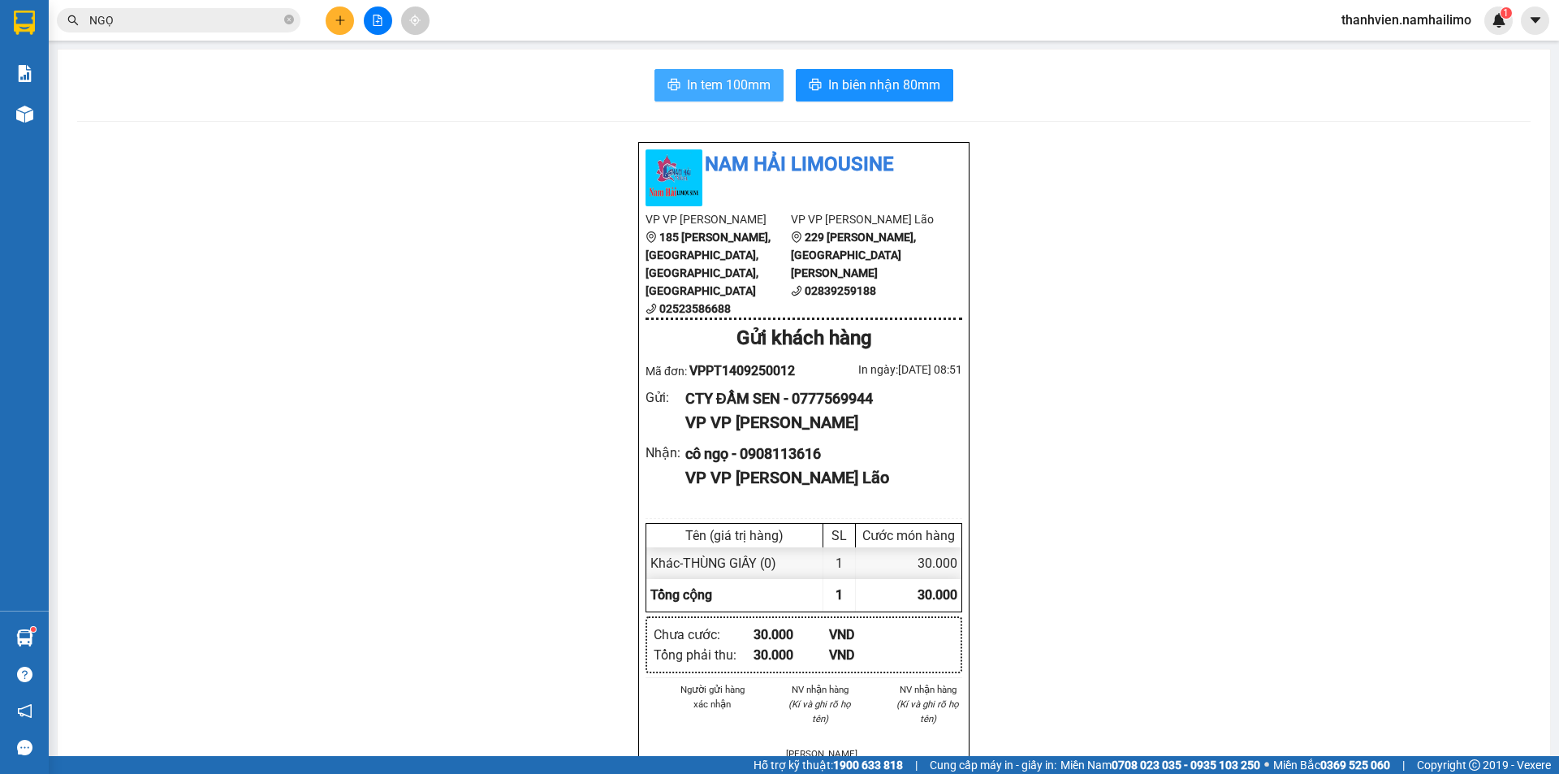
click at [701, 79] on span "In tem 100mm" at bounding box center [729, 85] width 84 height 20
click at [377, 25] on icon "file-add" at bounding box center [378, 20] width 9 height 11
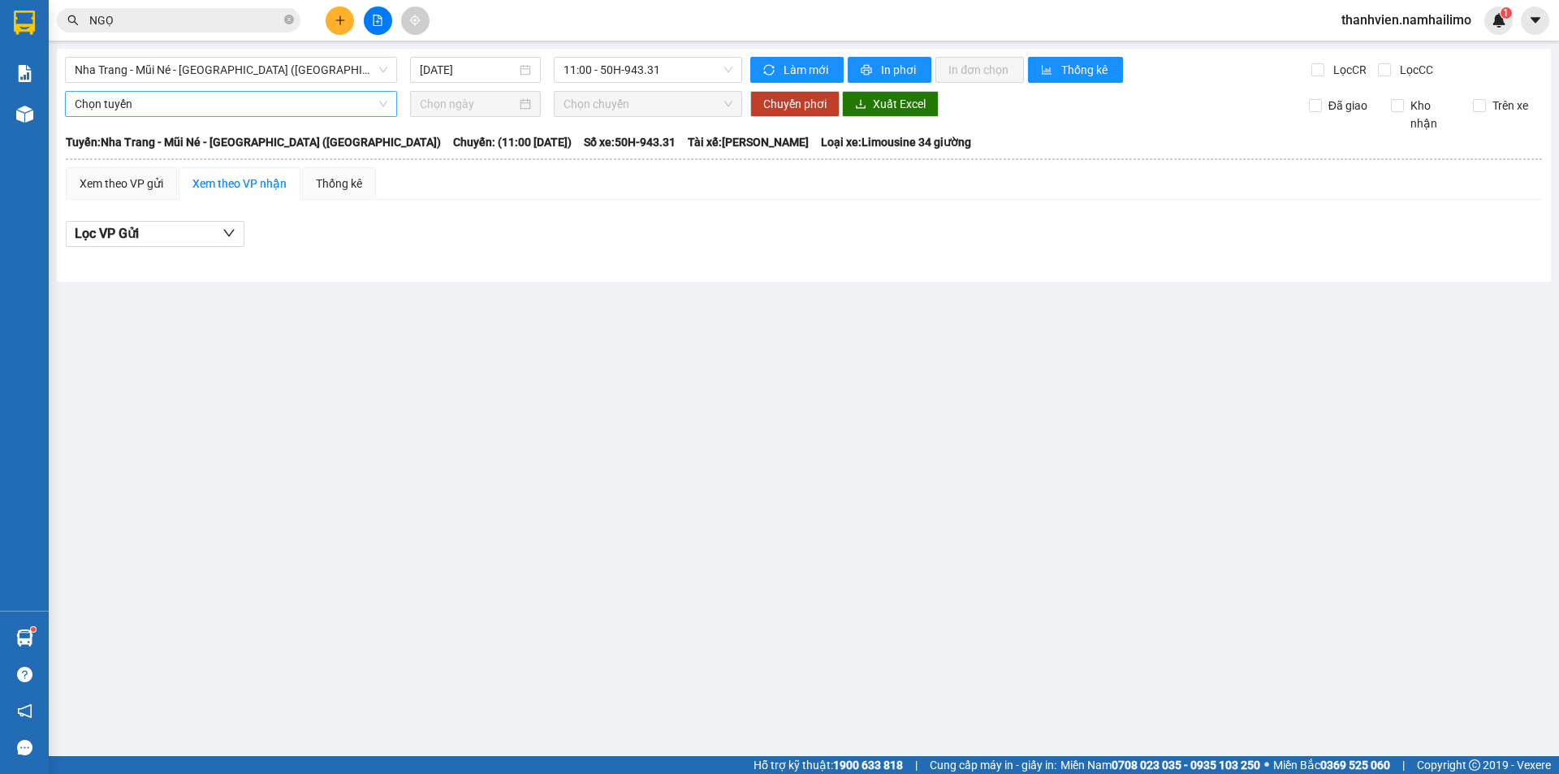
click at [87, 115] on span "Chọn tuyến" at bounding box center [231, 104] width 313 height 24
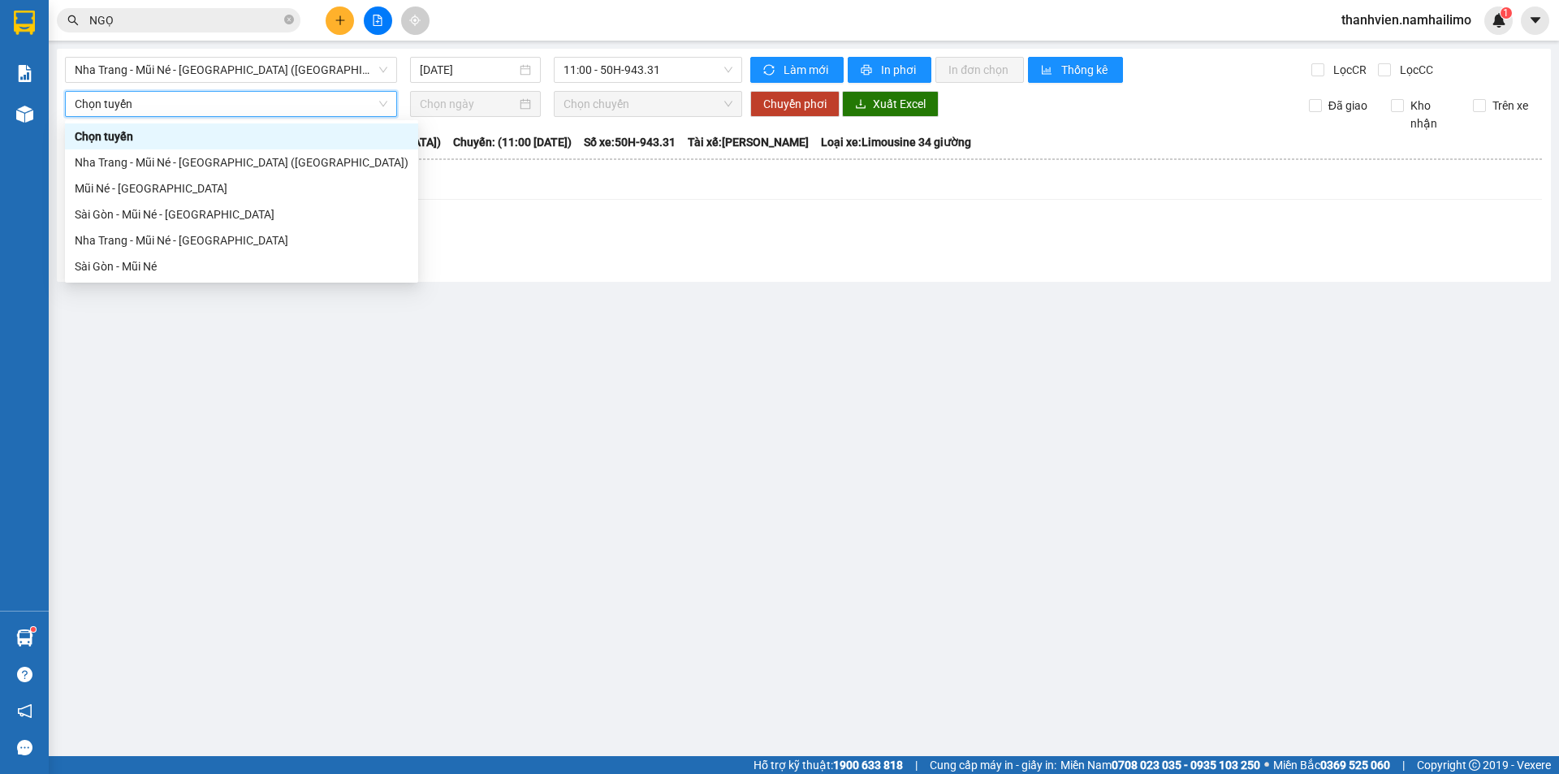
click at [87, 115] on span "Chọn tuyến" at bounding box center [231, 104] width 313 height 24
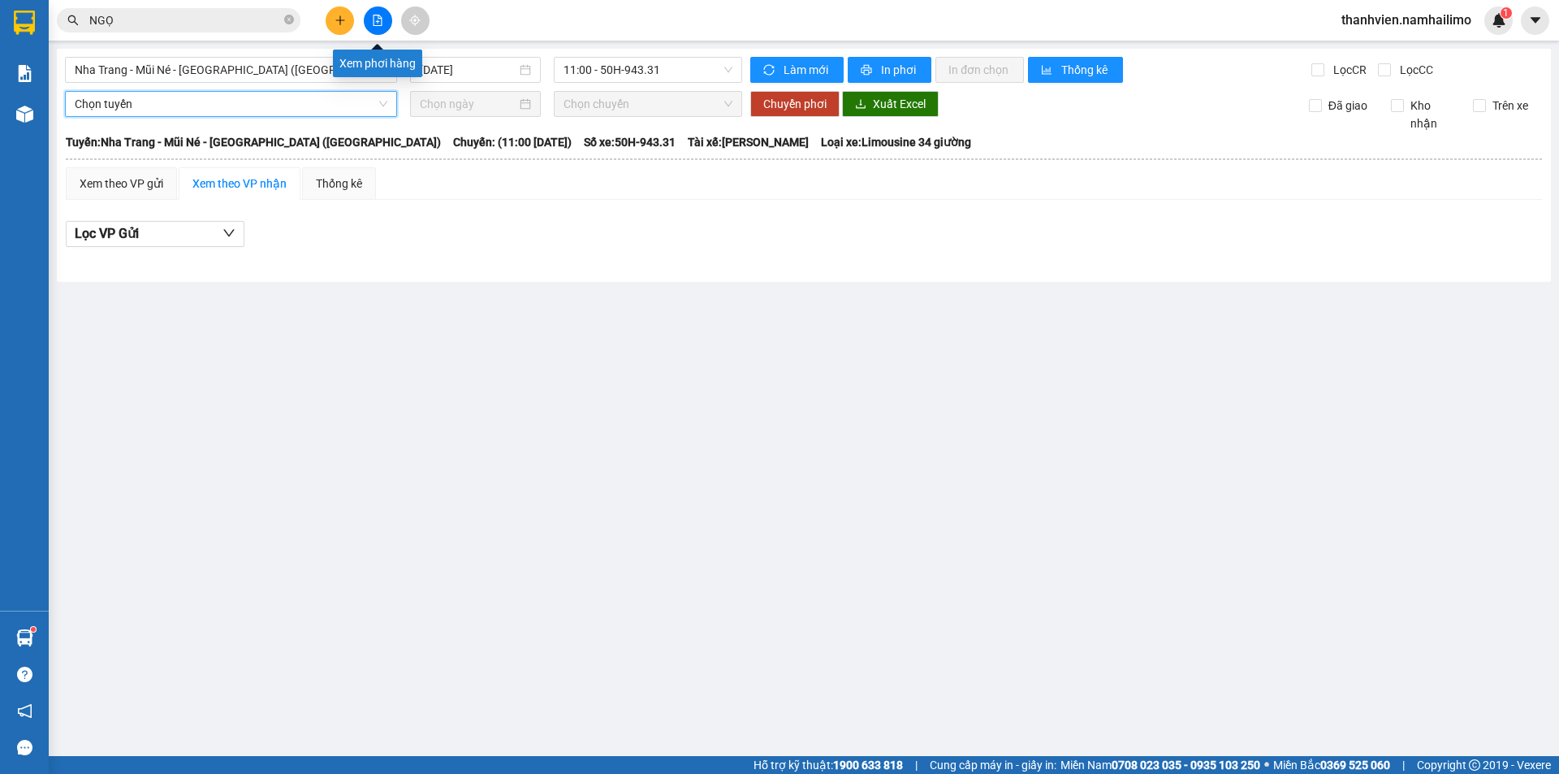
click at [373, 15] on icon "file-add" at bounding box center [377, 20] width 11 height 11
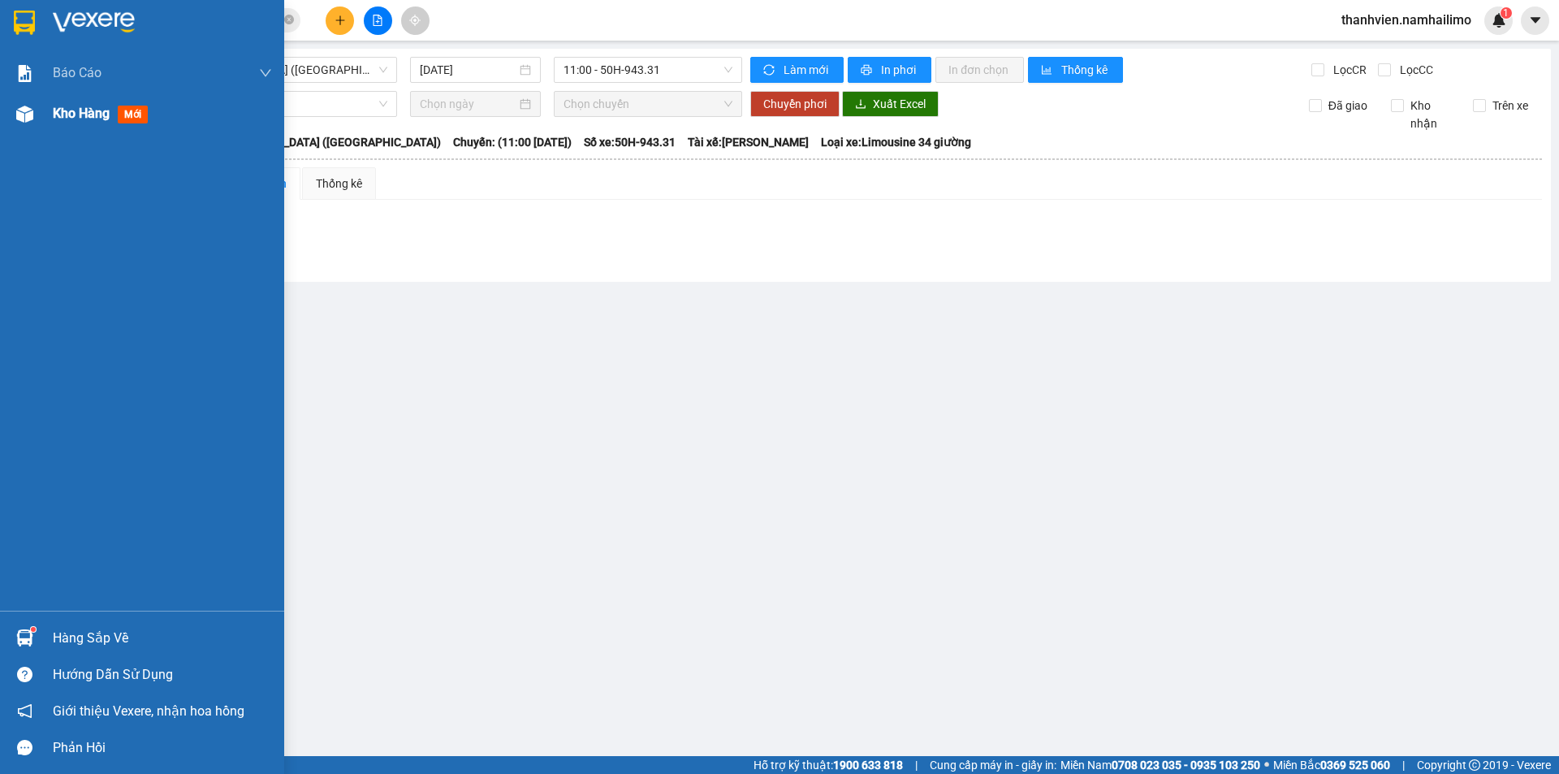
click at [63, 113] on span "Kho hàng" at bounding box center [81, 113] width 57 height 15
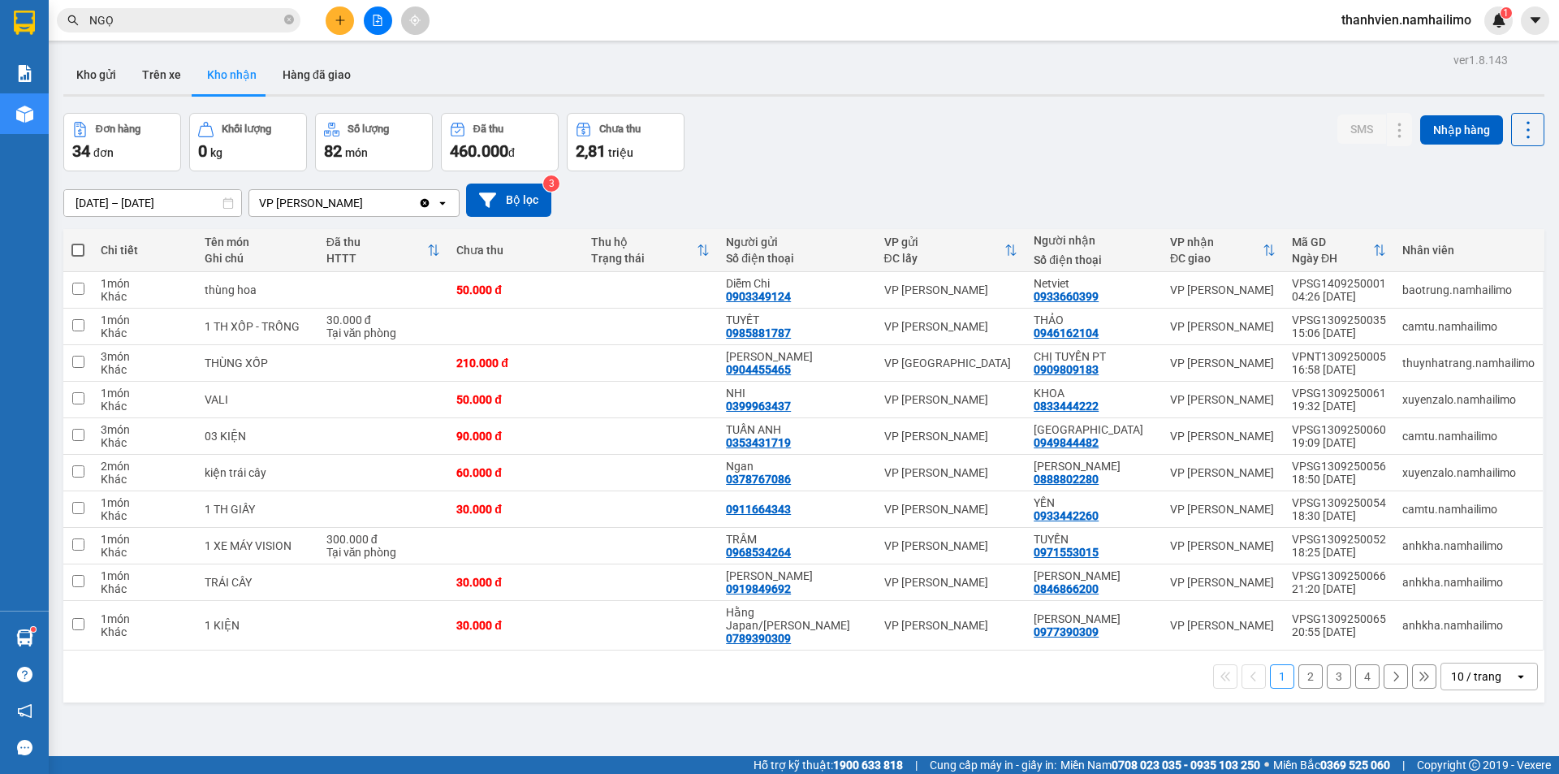
click at [1298, 676] on button "2" at bounding box center [1310, 676] width 24 height 24
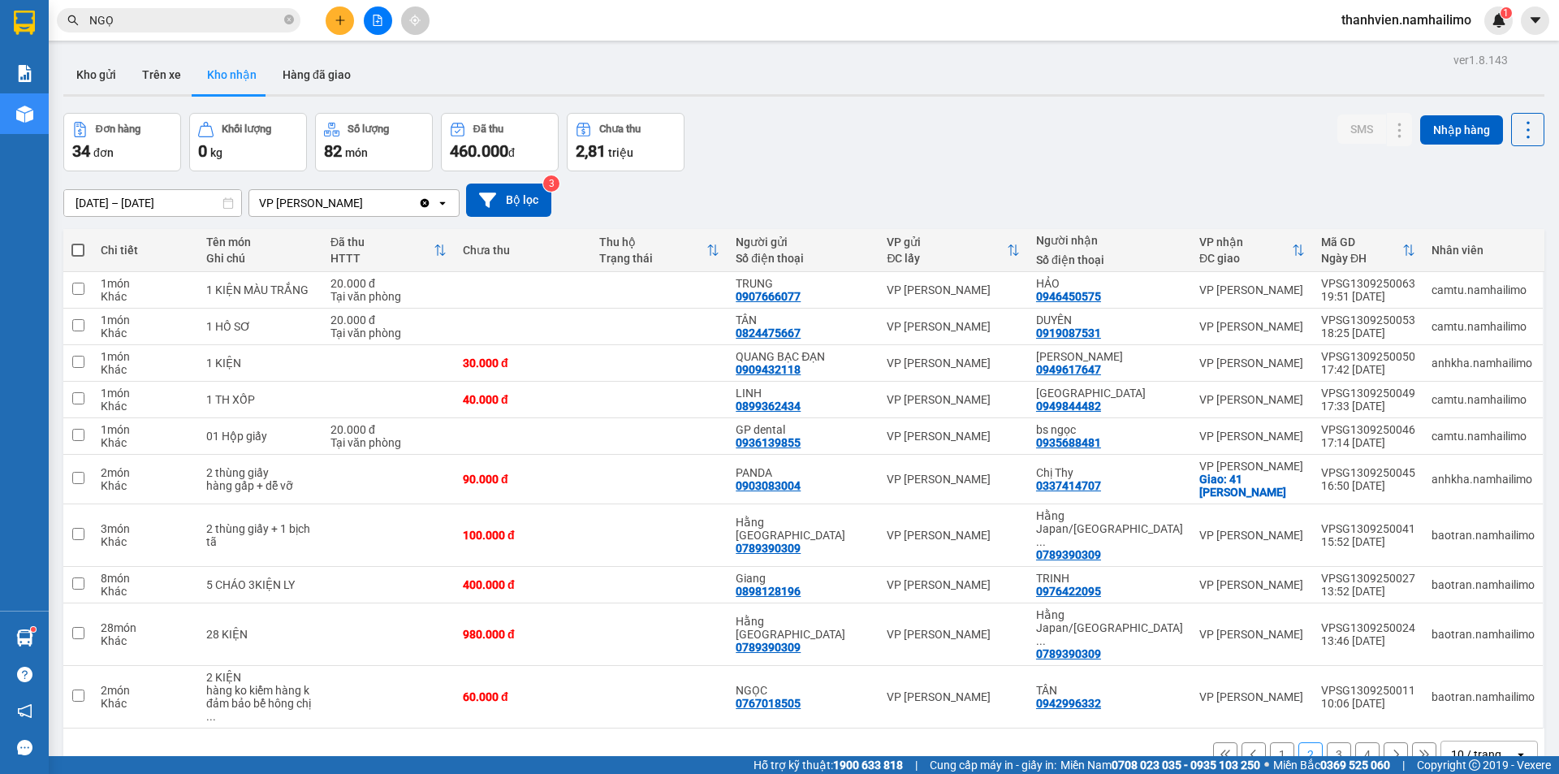
click at [1337, 742] on button "3" at bounding box center [1339, 754] width 24 height 24
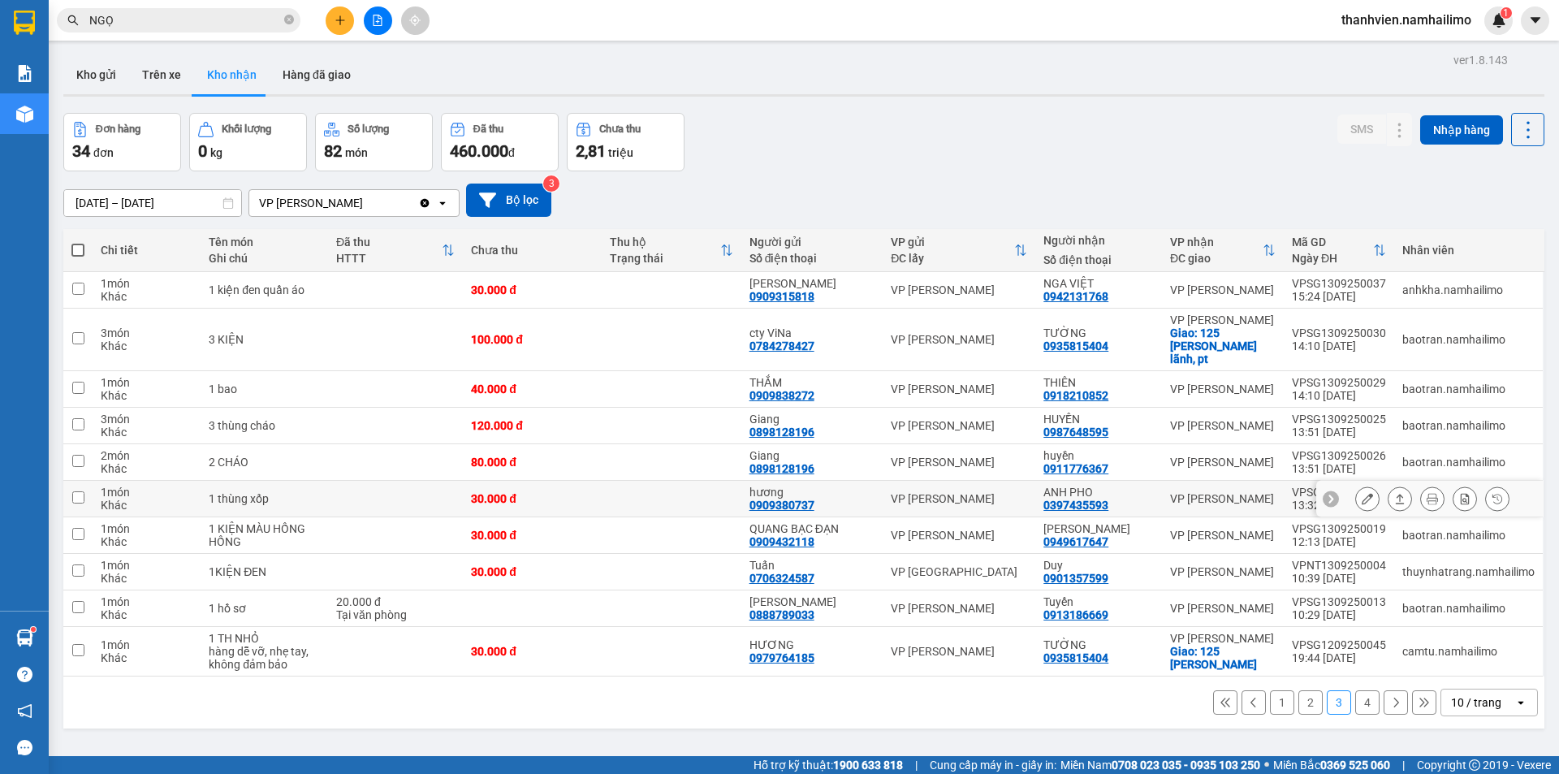
click at [1363, 485] on button at bounding box center [1367, 499] width 23 height 28
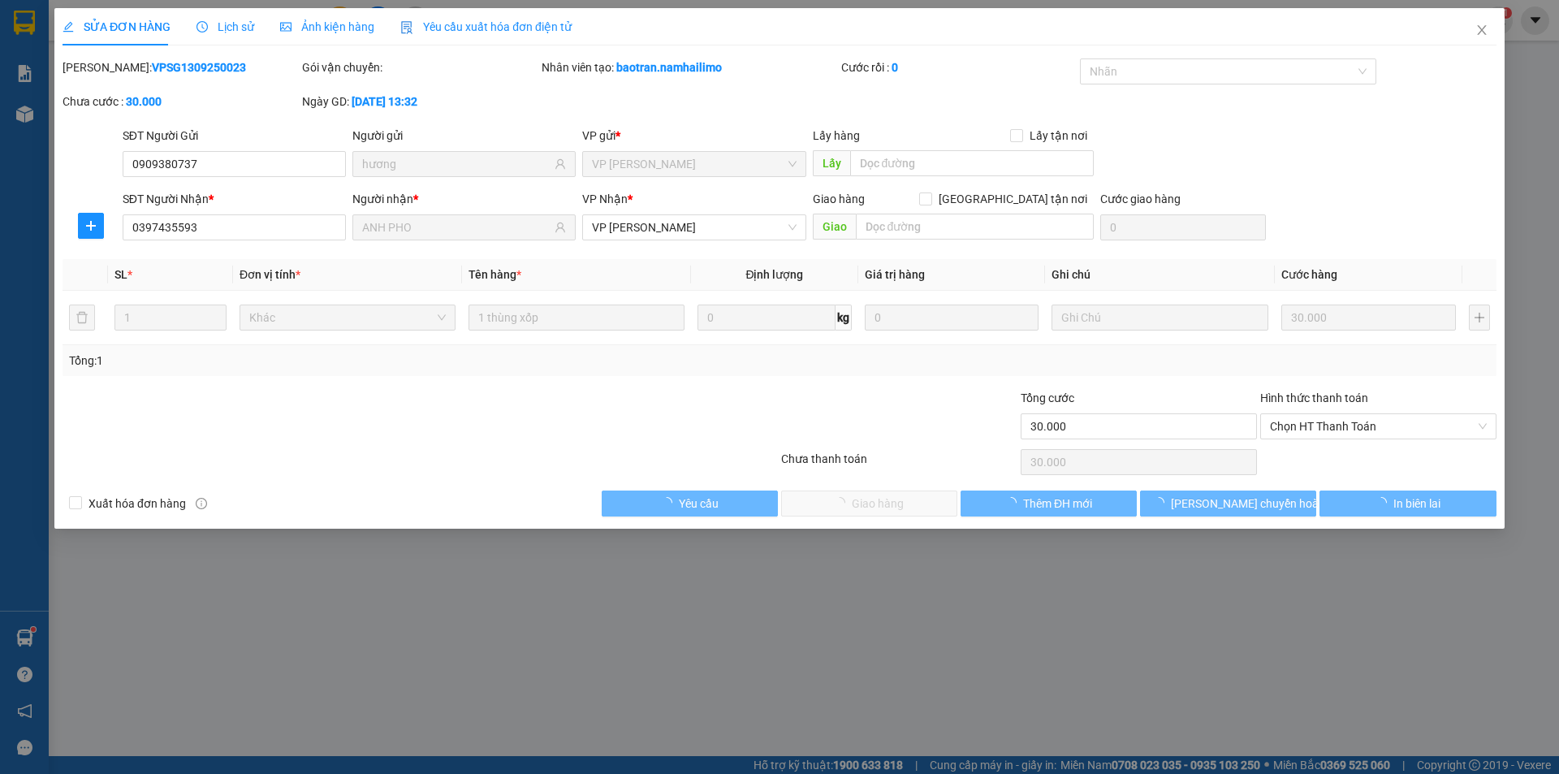
type input "0909380737"
type input "hương"
type input "0397435593"
type input "ANH PHO"
type input "30.000"
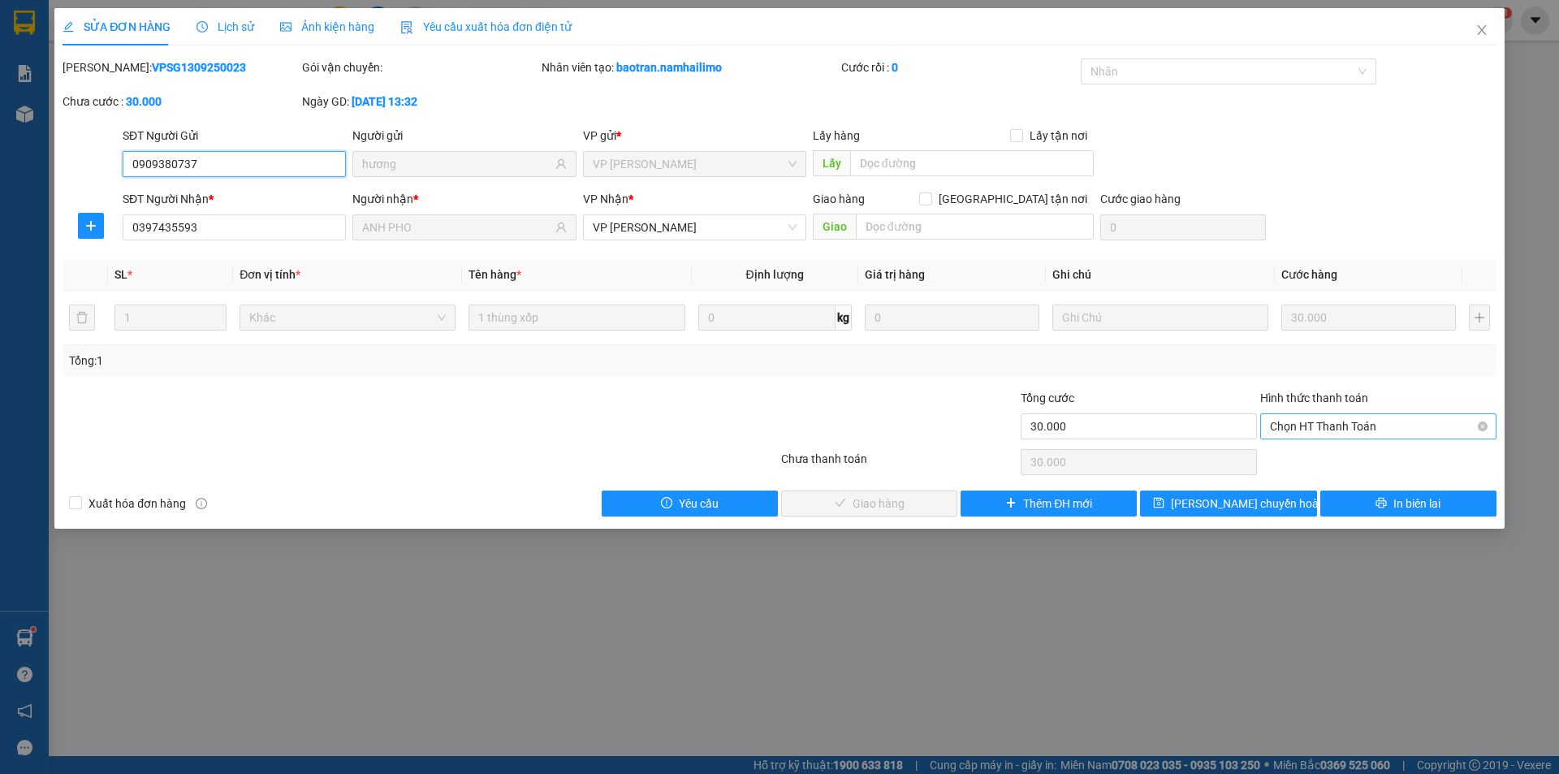
click at [1337, 422] on span "Chọn HT Thanh Toán" at bounding box center [1378, 426] width 217 height 24
click at [1329, 457] on div "Tại văn phòng" at bounding box center [1378, 459] width 217 height 18
type input "0"
click at [1329, 457] on div "Chọn HT Thanh Toán" at bounding box center [1379, 462] width 240 height 32
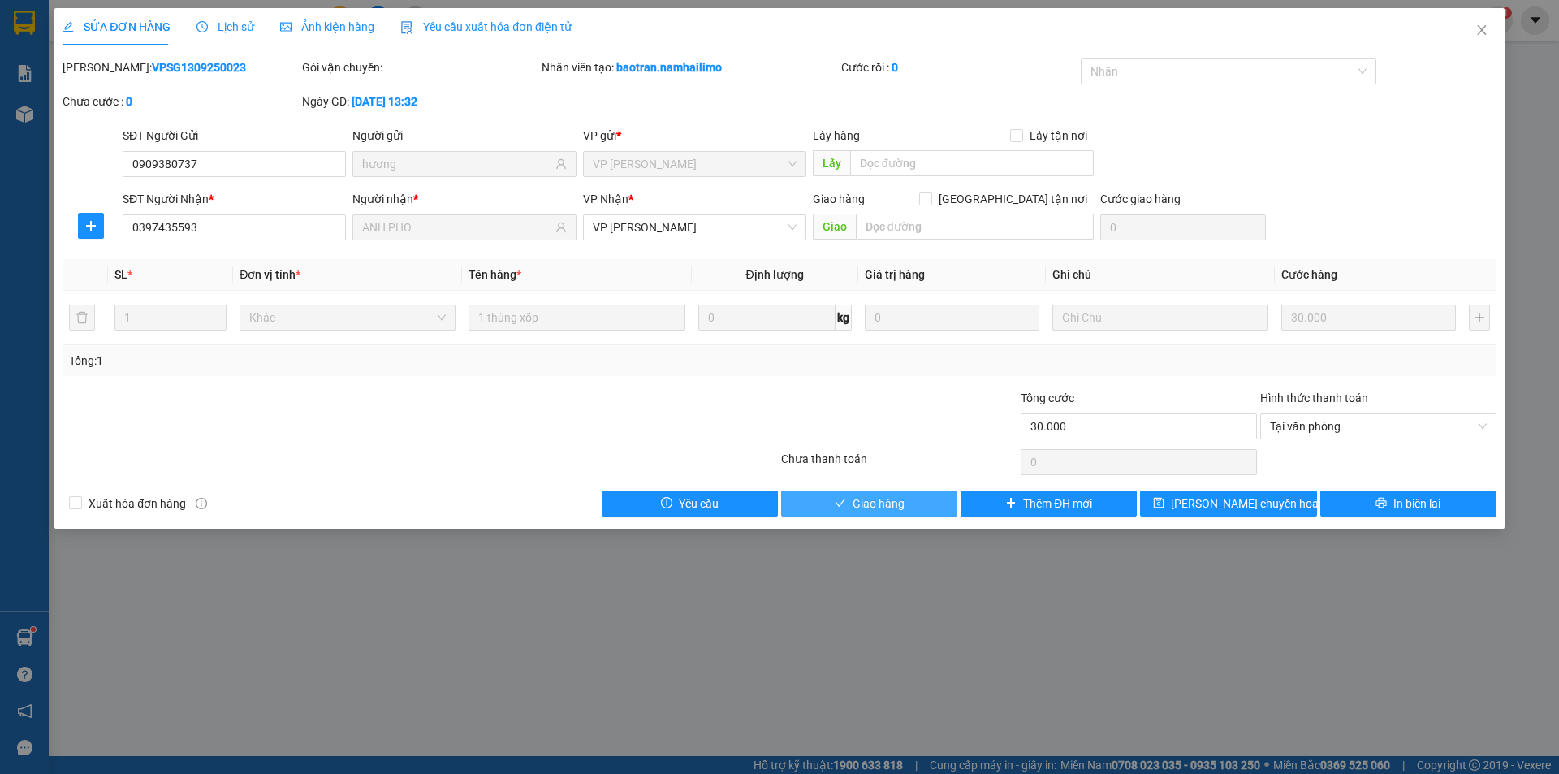
click at [927, 506] on button "Giao hàng" at bounding box center [869, 503] width 176 height 26
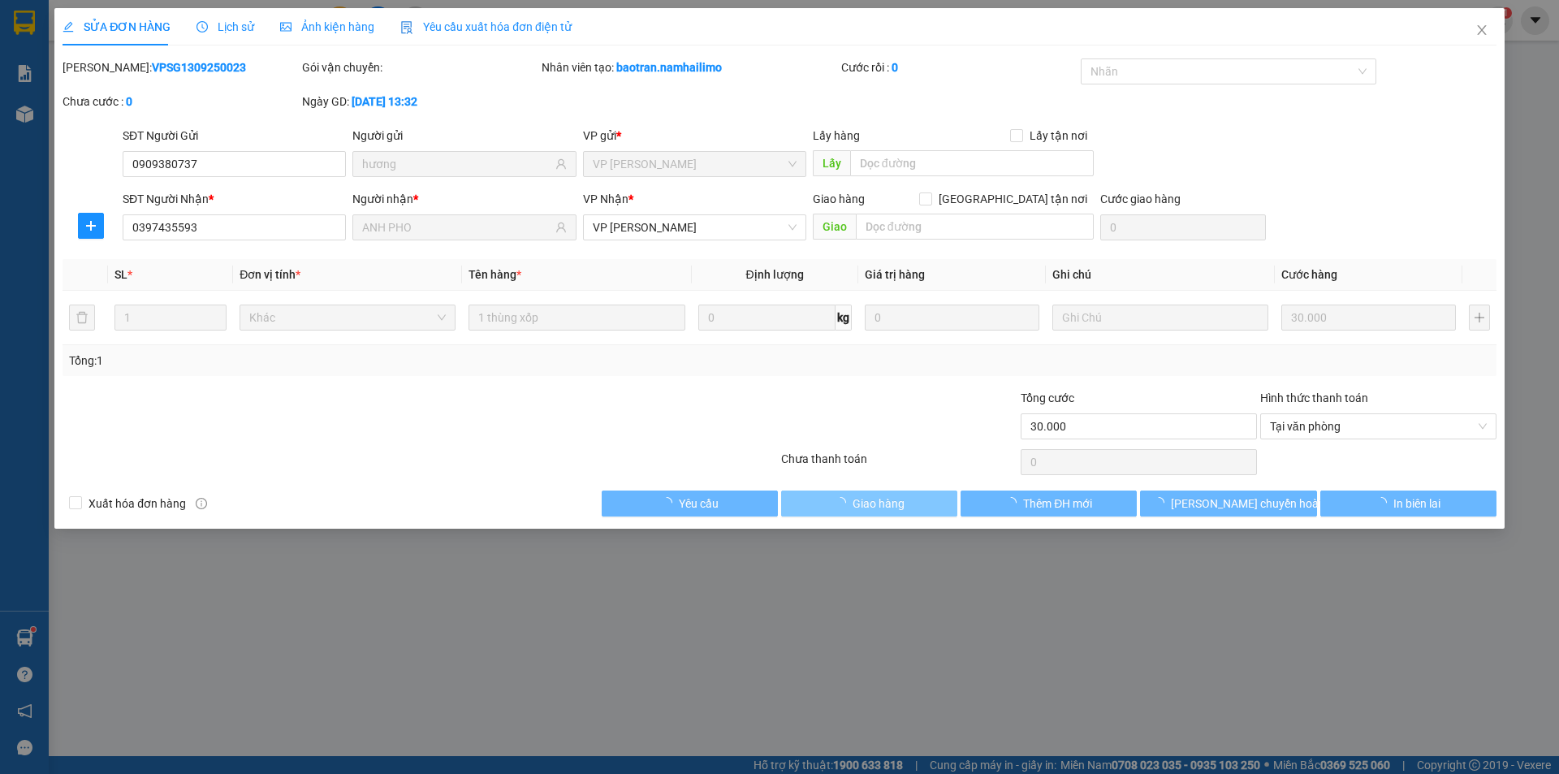
click at [927, 506] on button "Giao hàng" at bounding box center [869, 503] width 176 height 26
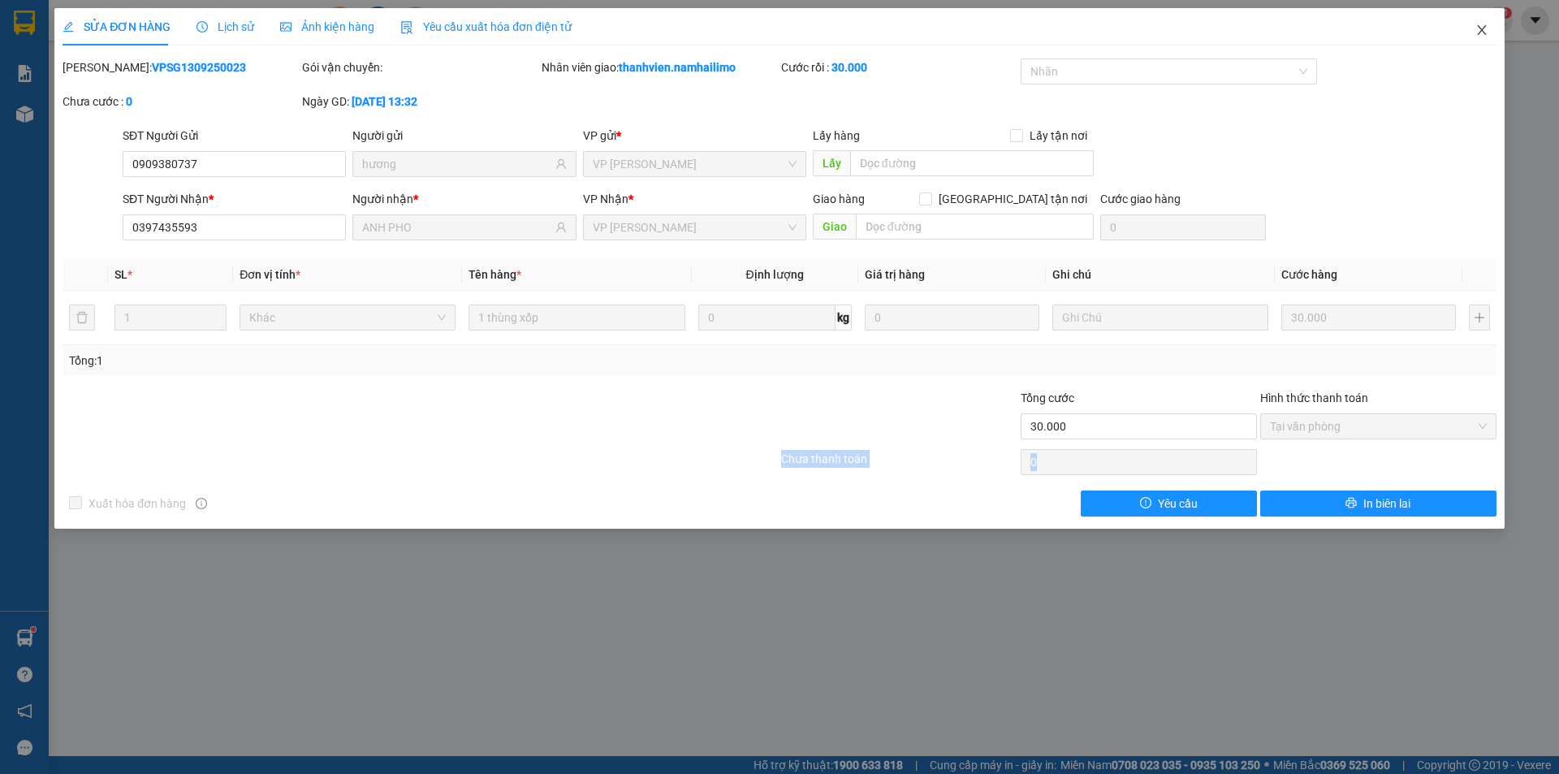
click at [1480, 33] on icon "close" at bounding box center [1481, 30] width 9 height 10
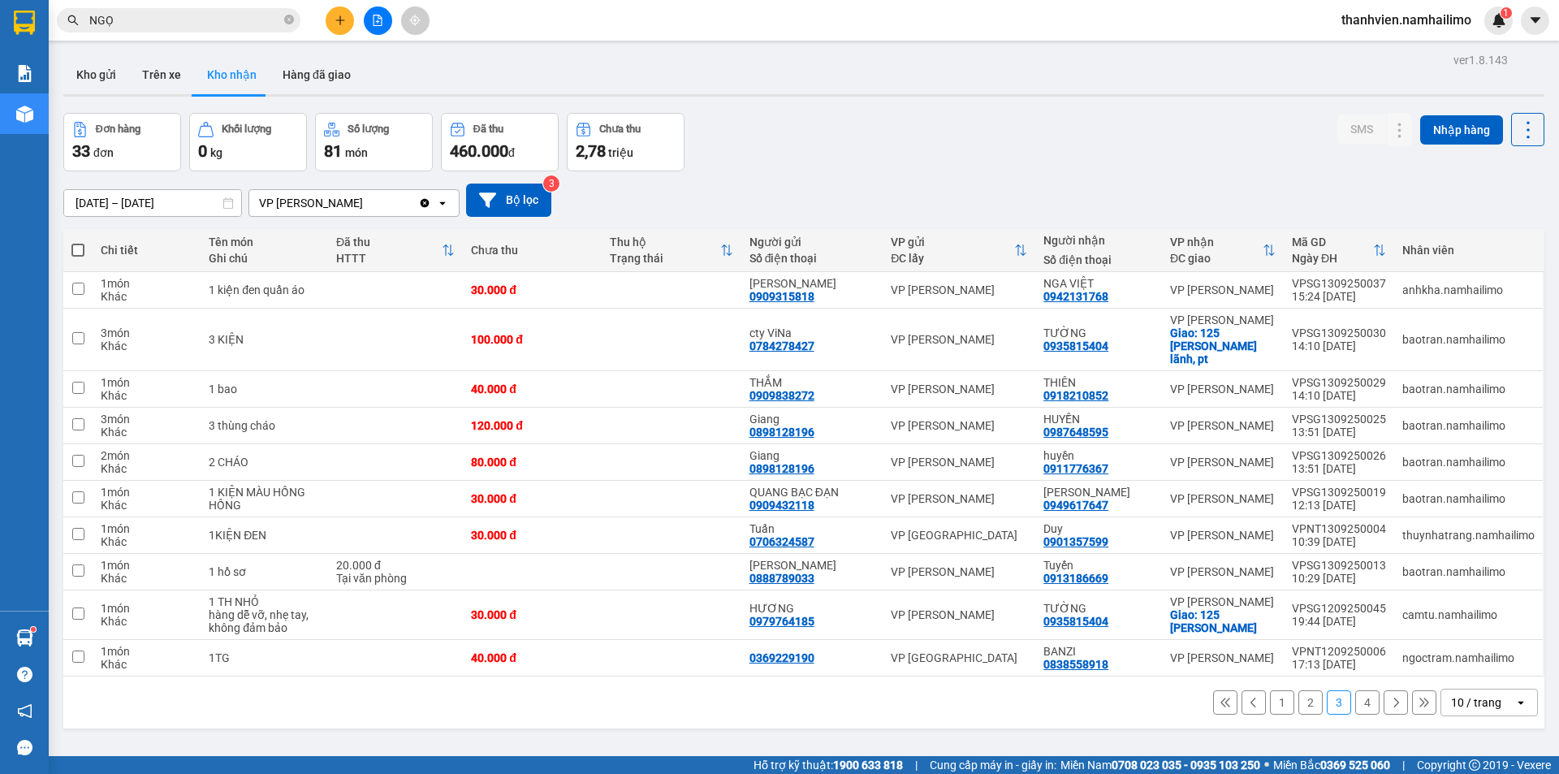
click at [1275, 694] on button "1" at bounding box center [1282, 702] width 24 height 24
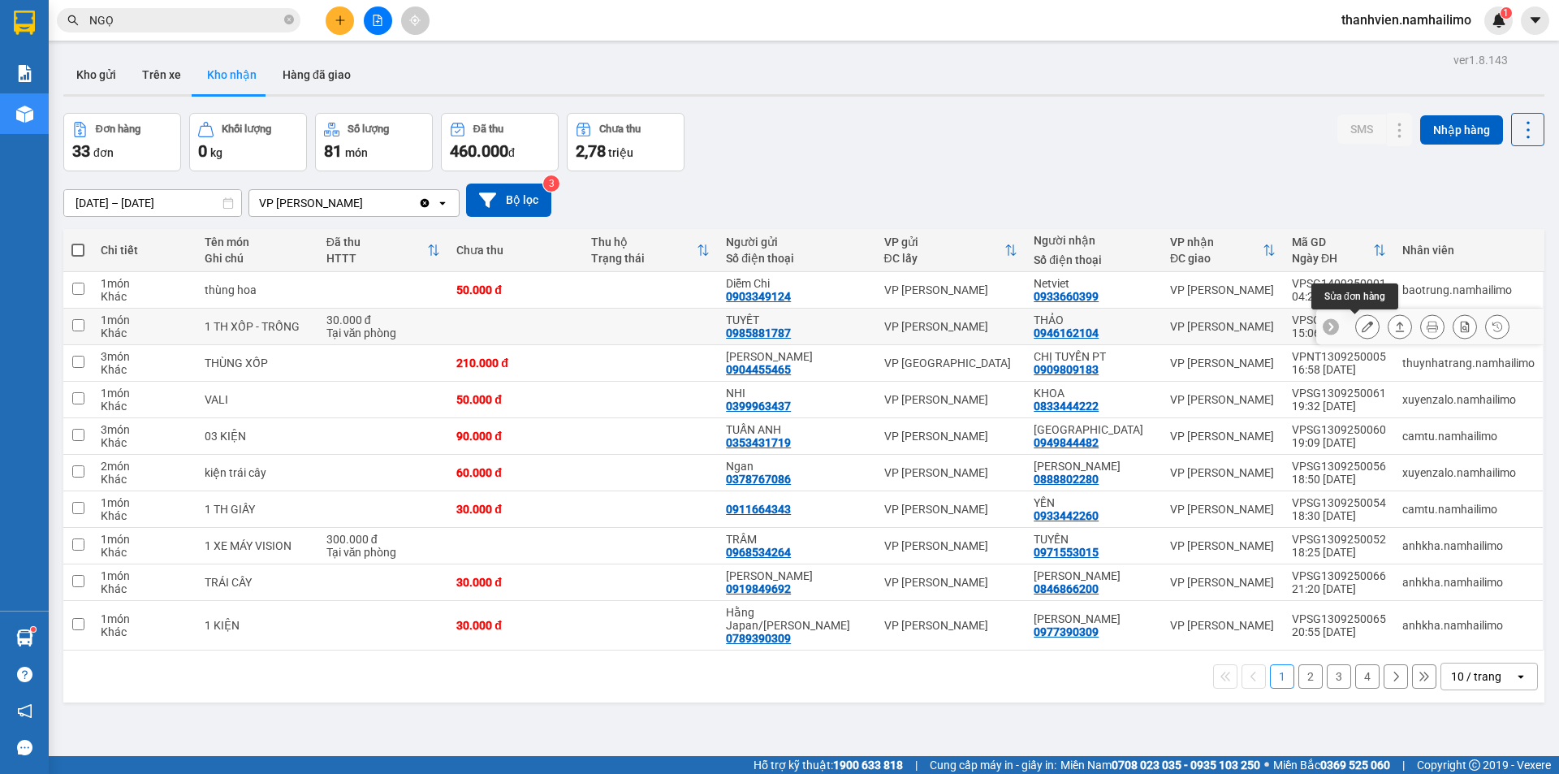
click at [1362, 326] on icon at bounding box center [1367, 326] width 11 height 11
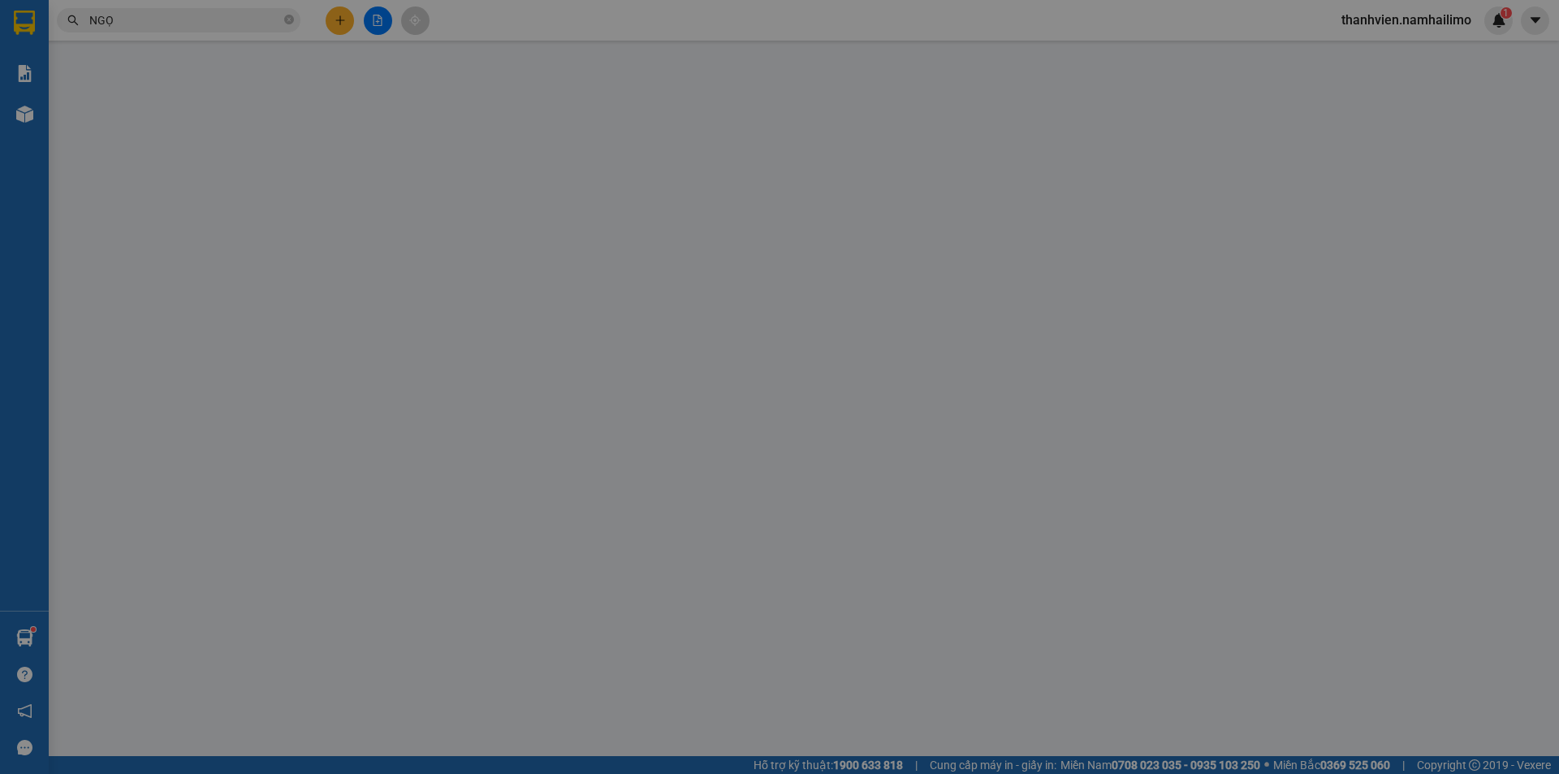
type input "0985881787"
type input "TUYẾT"
type input "0946162104"
type input "THẢO"
type input "30.000"
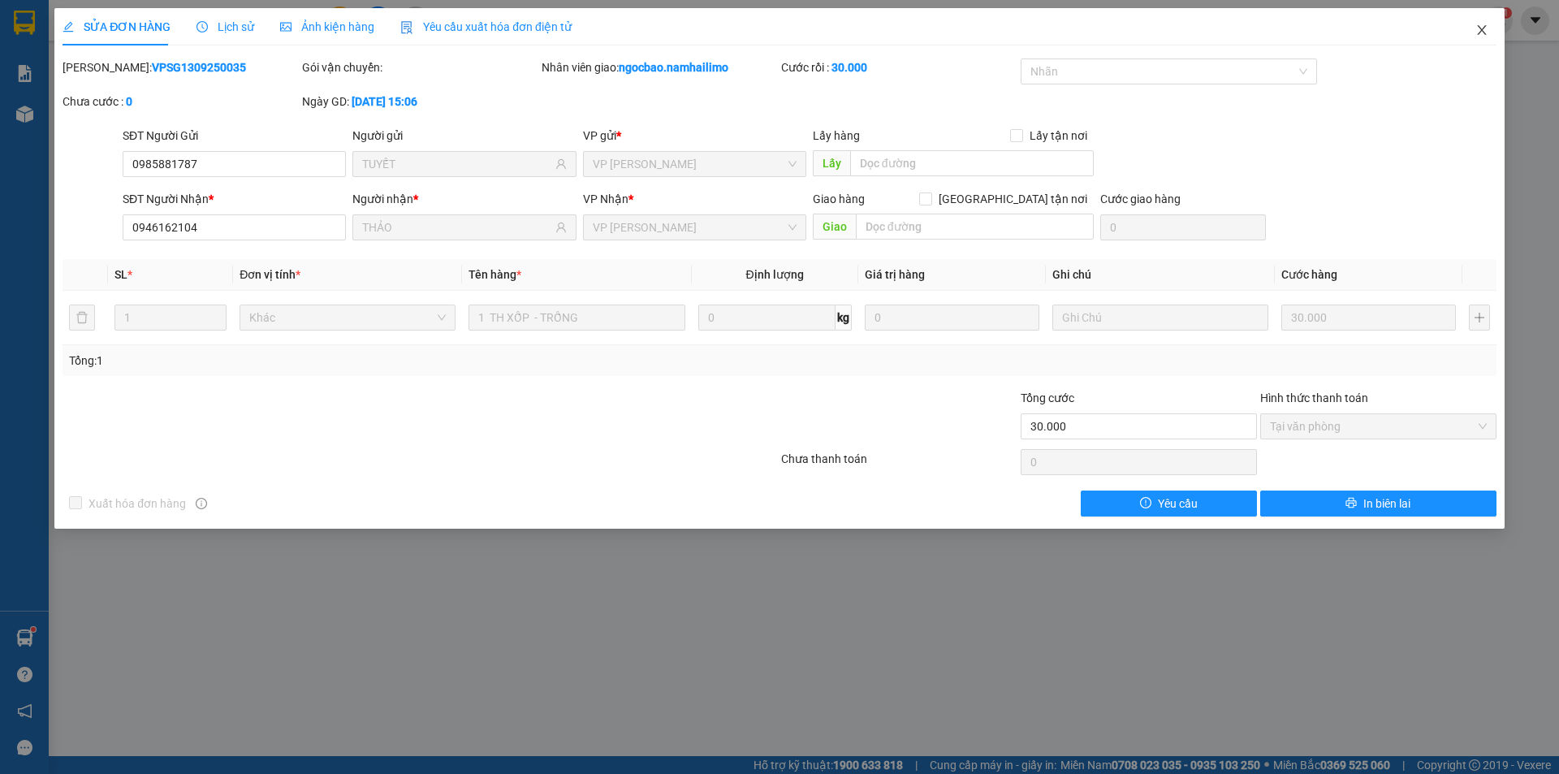
click at [1480, 27] on icon "close" at bounding box center [1481, 30] width 13 height 13
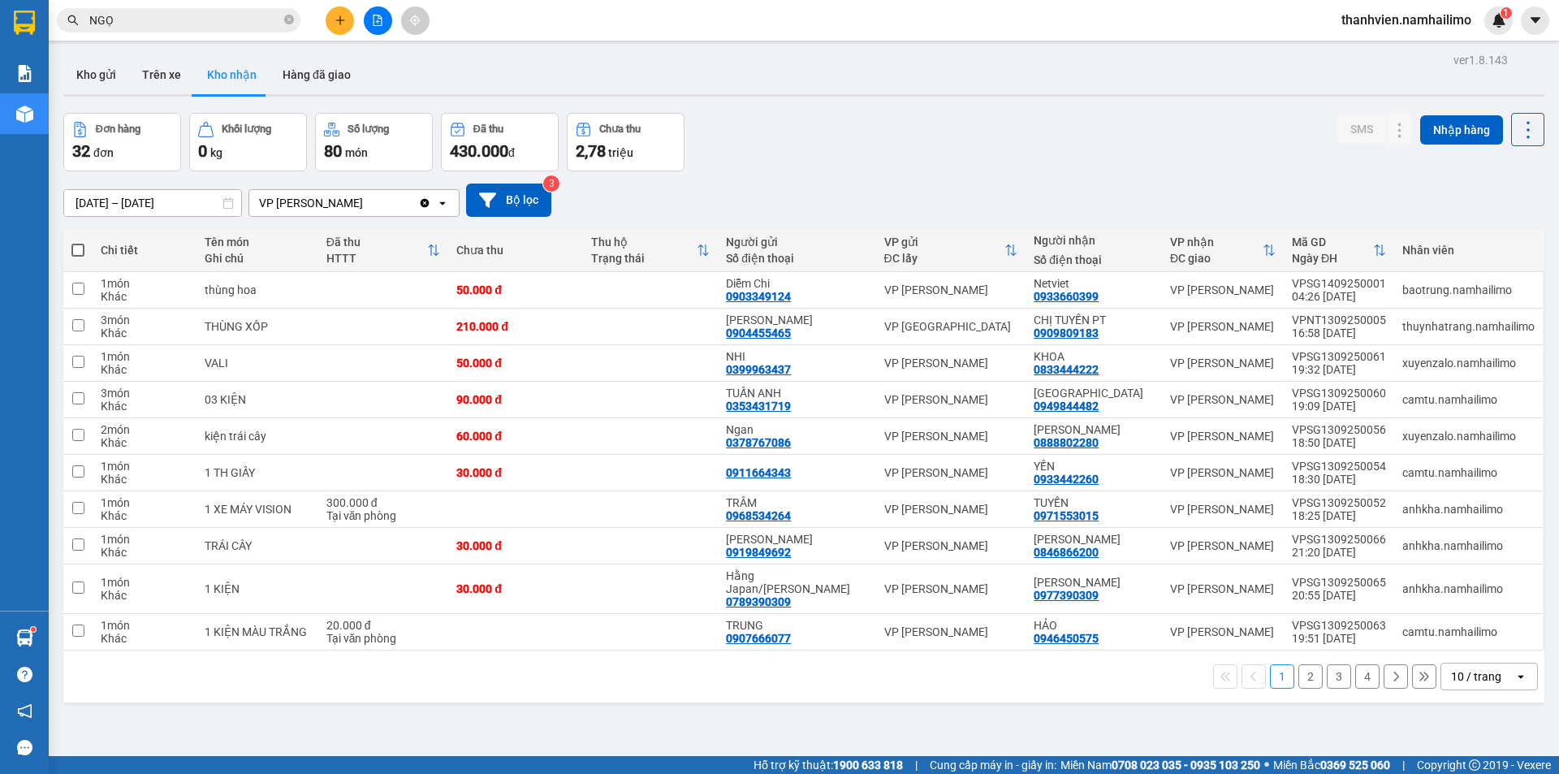
click at [330, 24] on button at bounding box center [340, 20] width 28 height 28
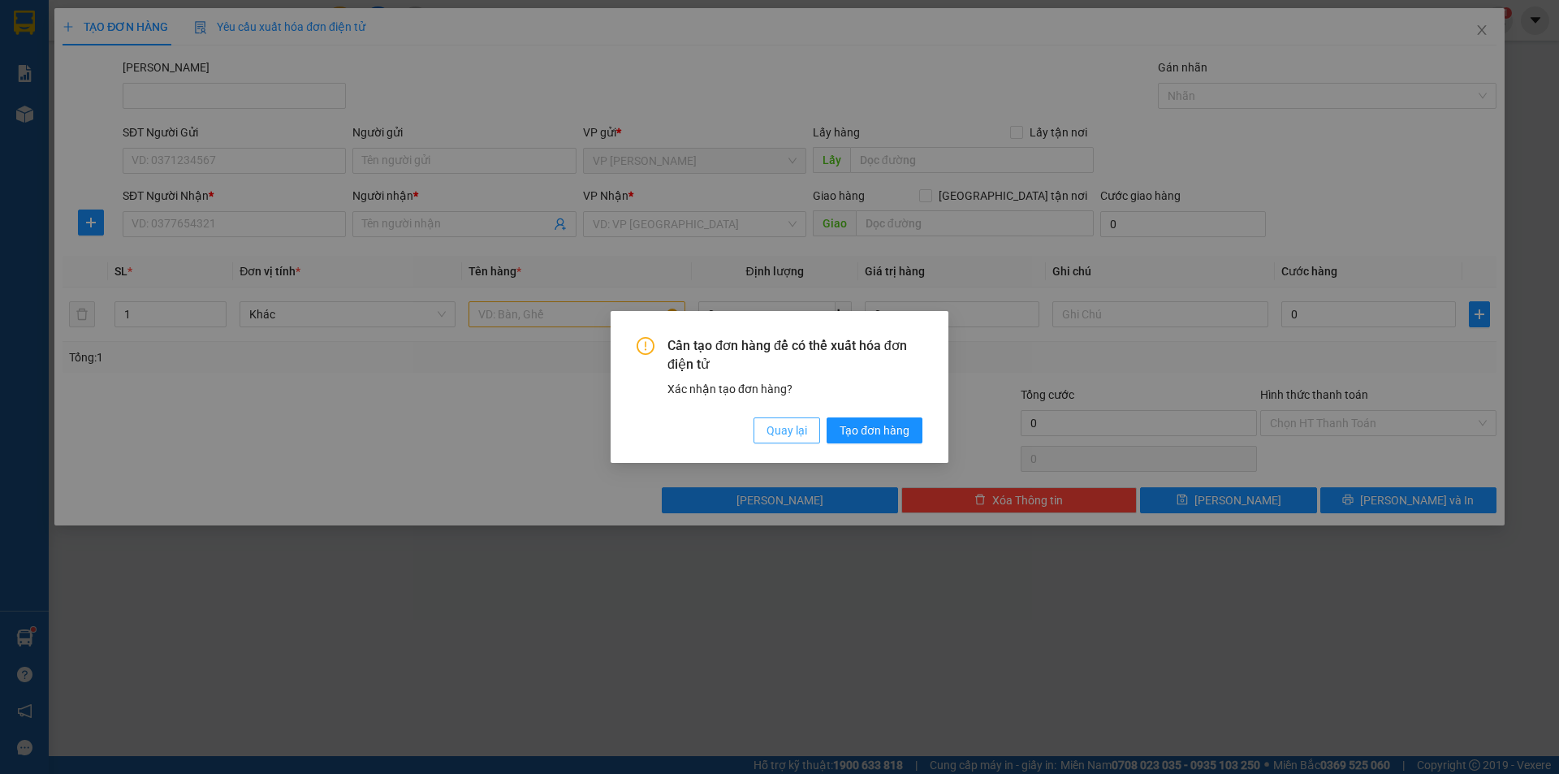
click at [800, 434] on span "Quay lại" at bounding box center [787, 430] width 41 height 18
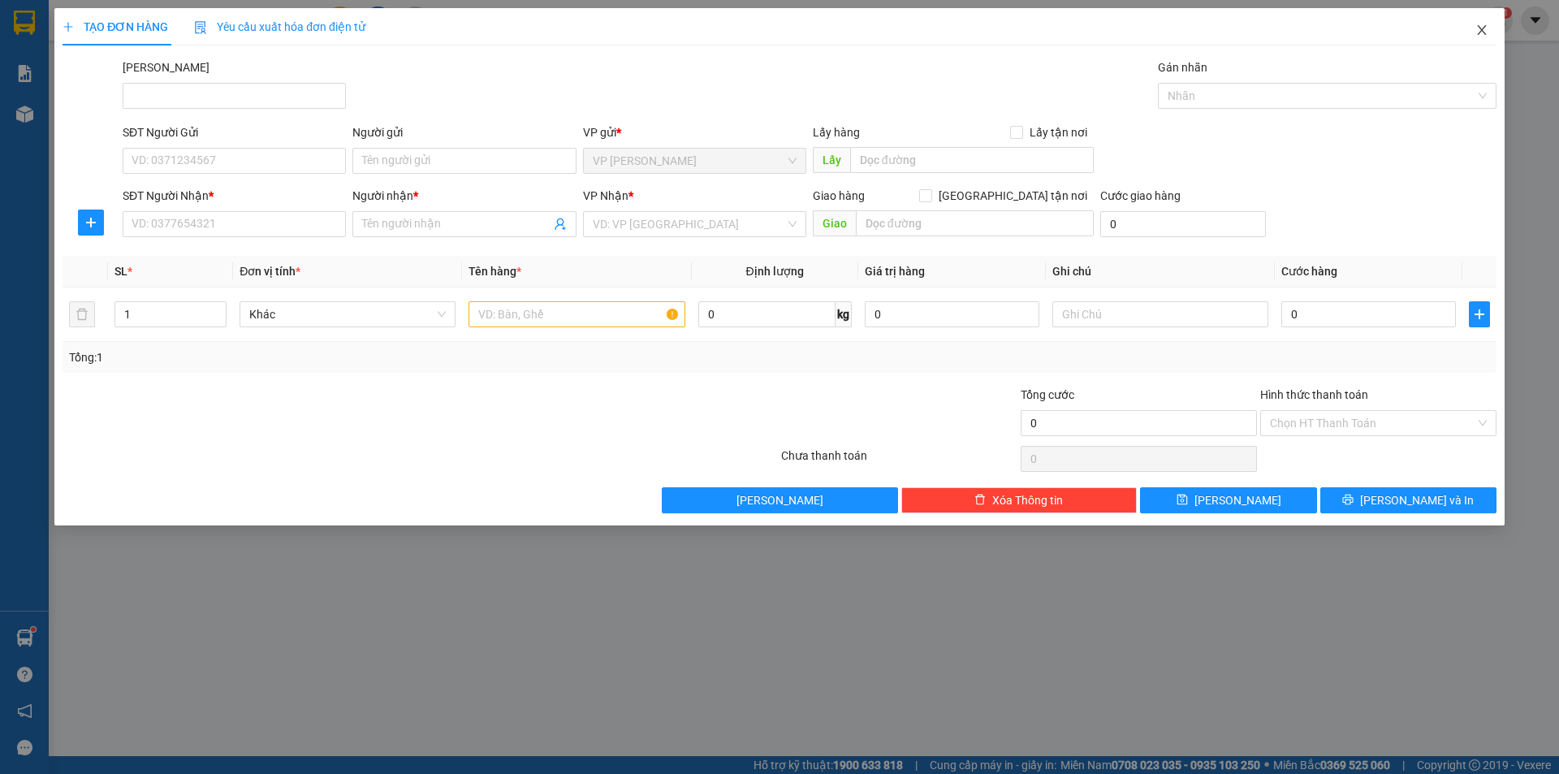
click at [1484, 34] on icon "close" at bounding box center [1481, 30] width 9 height 10
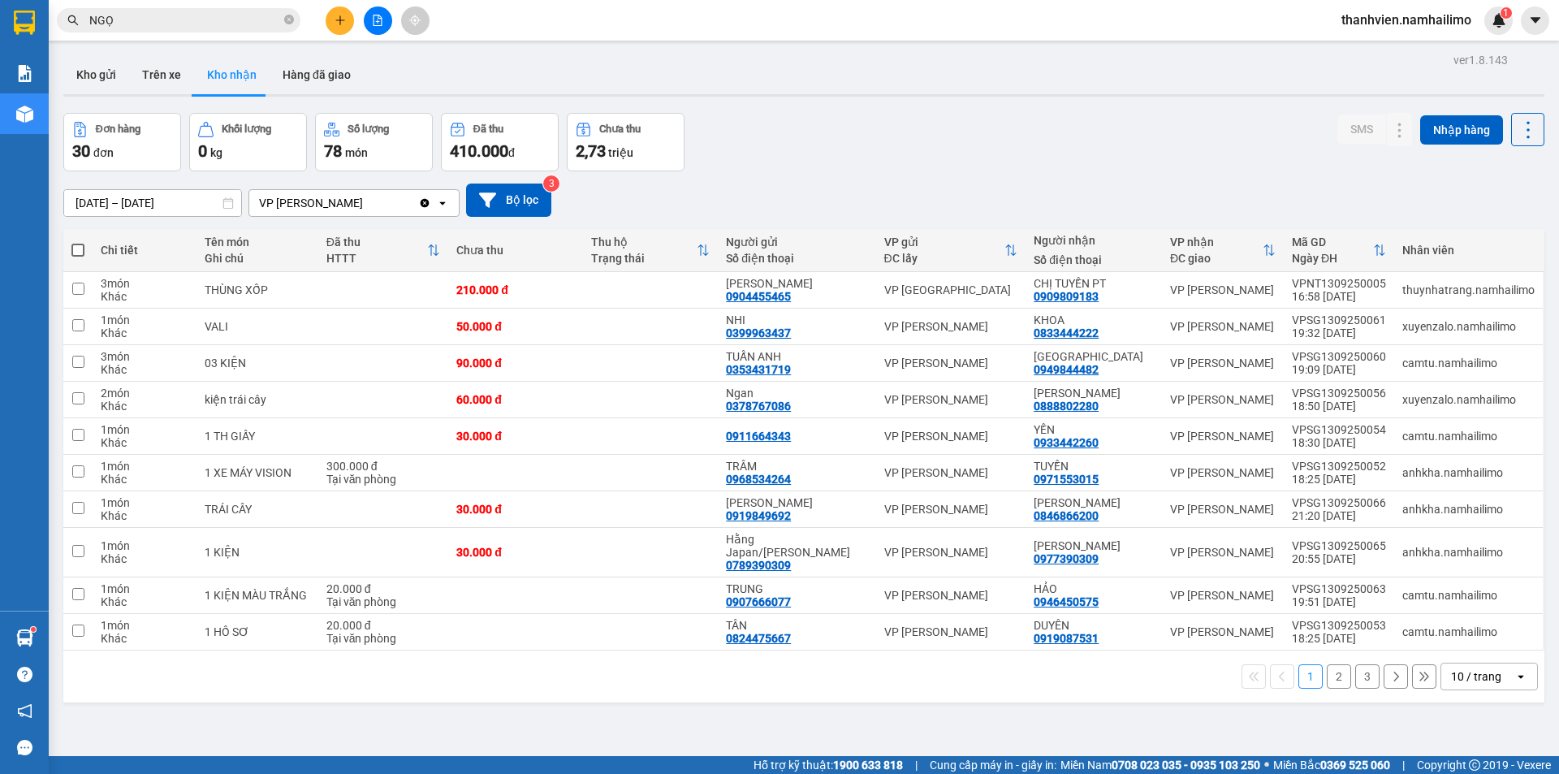
click at [149, 23] on input "NGỌ" at bounding box center [185, 20] width 192 height 18
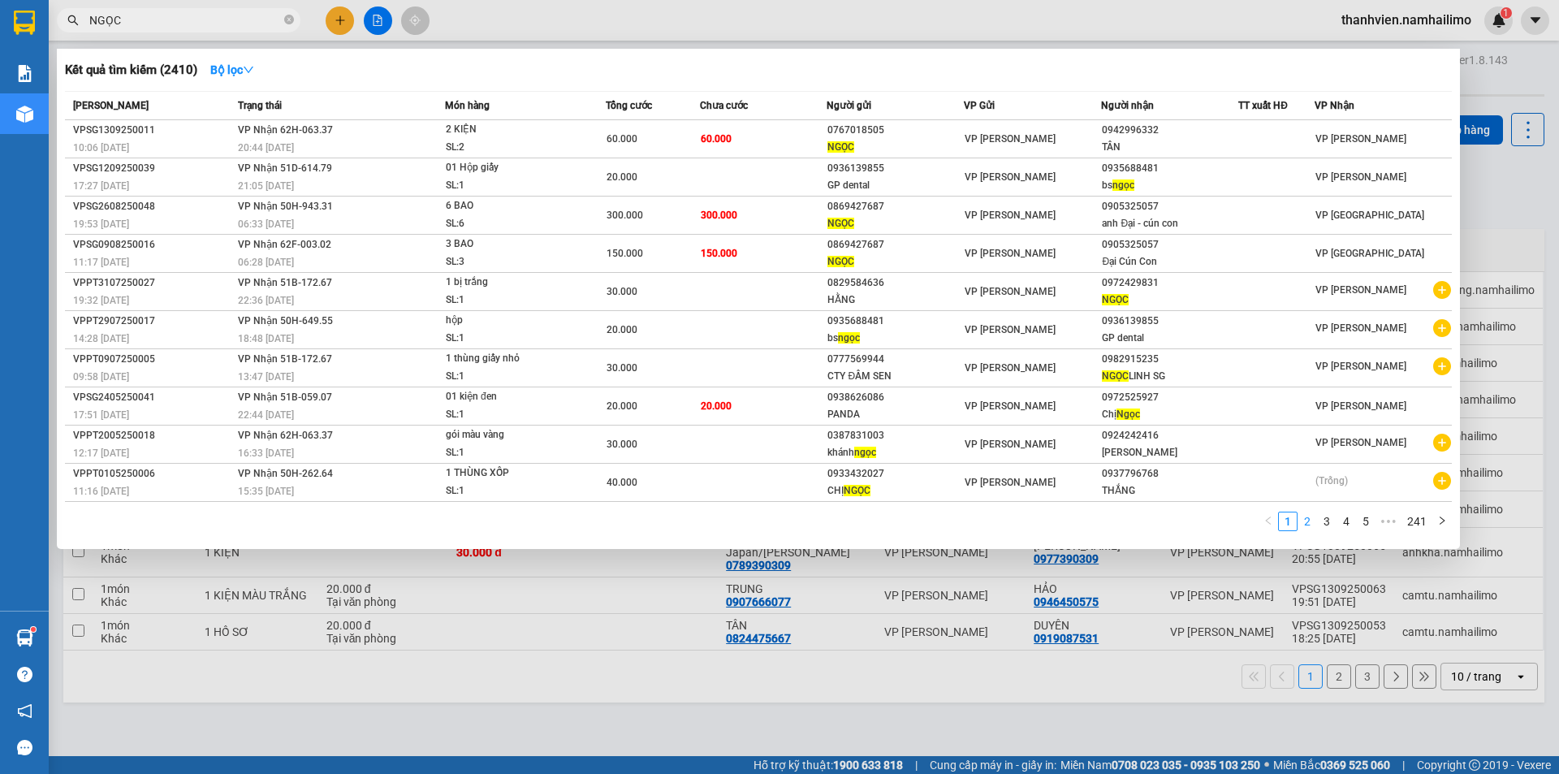
type input "NGỌC"
click at [1307, 526] on link "2" at bounding box center [1307, 521] width 18 height 18
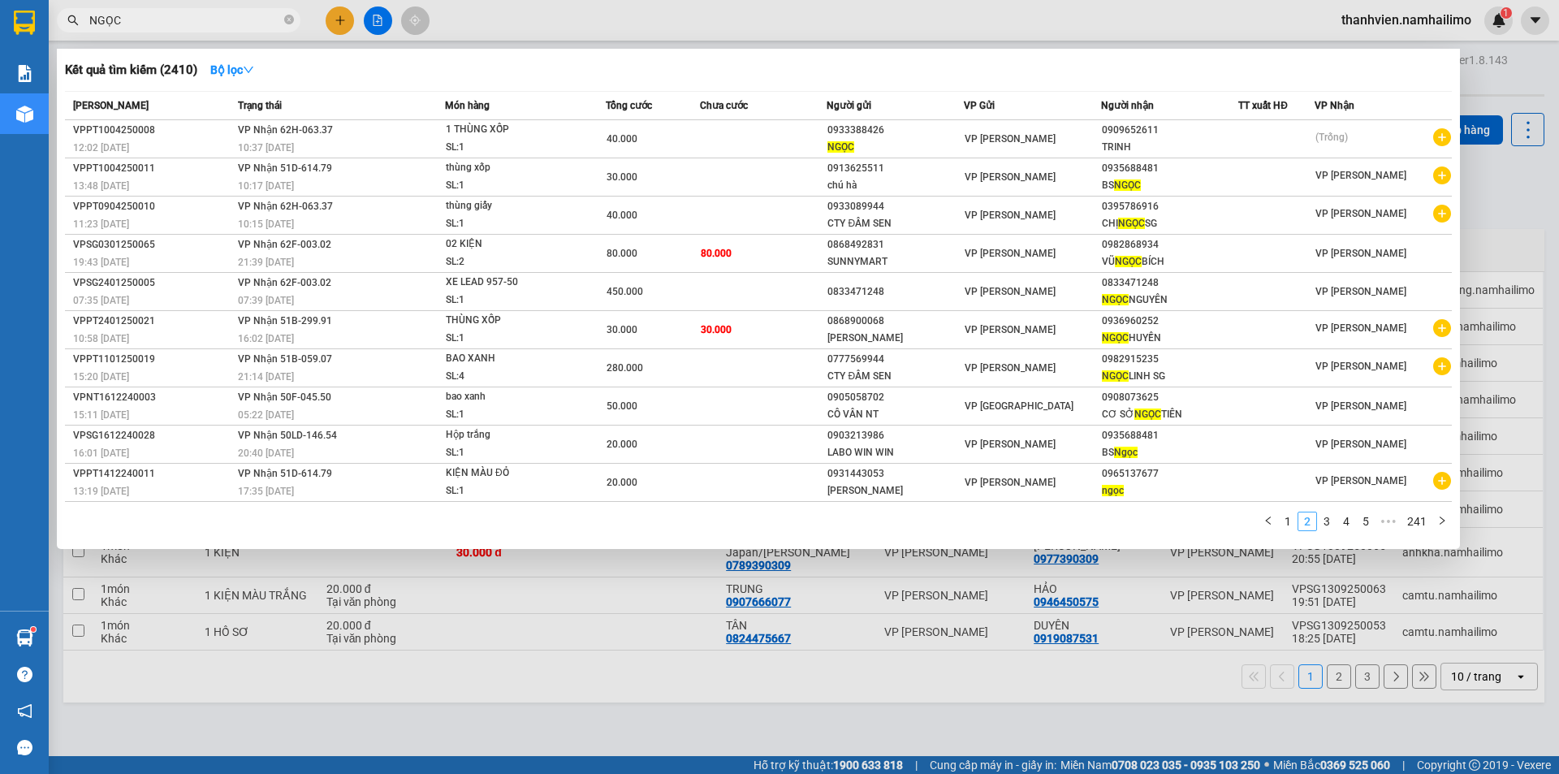
click at [1307, 526] on link "2" at bounding box center [1307, 521] width 18 height 18
click at [603, 724] on div at bounding box center [779, 387] width 1559 height 774
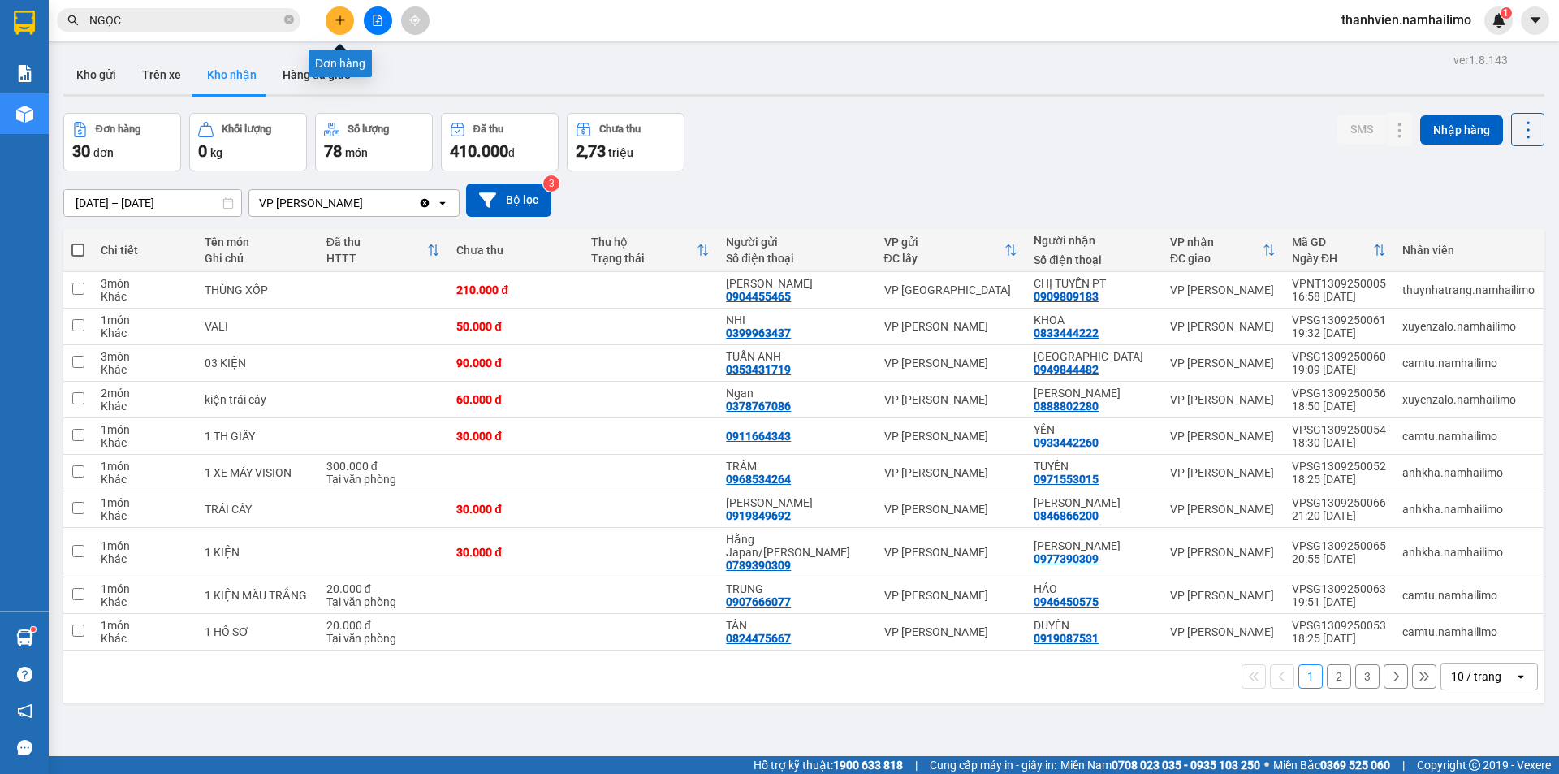
click at [340, 22] on icon "plus" at bounding box center [339, 19] width 1 height 9
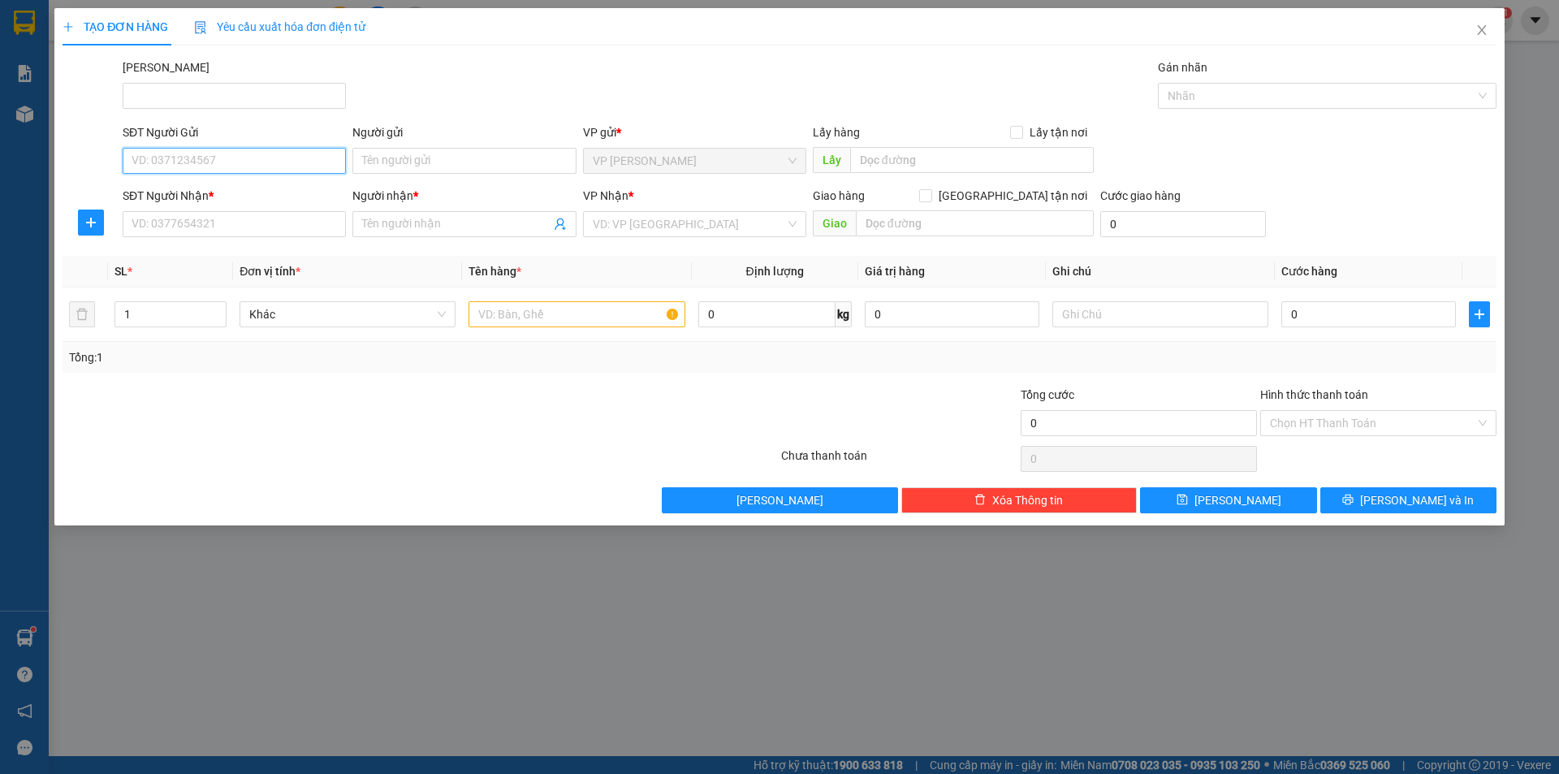
click at [235, 163] on input "SĐT Người Gửi" at bounding box center [234, 161] width 223 height 26
type input "0909313281"
click at [241, 197] on div "0909313281 - [PERSON_NAME]" at bounding box center [234, 193] width 204 height 18
type input "ngọc"
type input "0909313281"
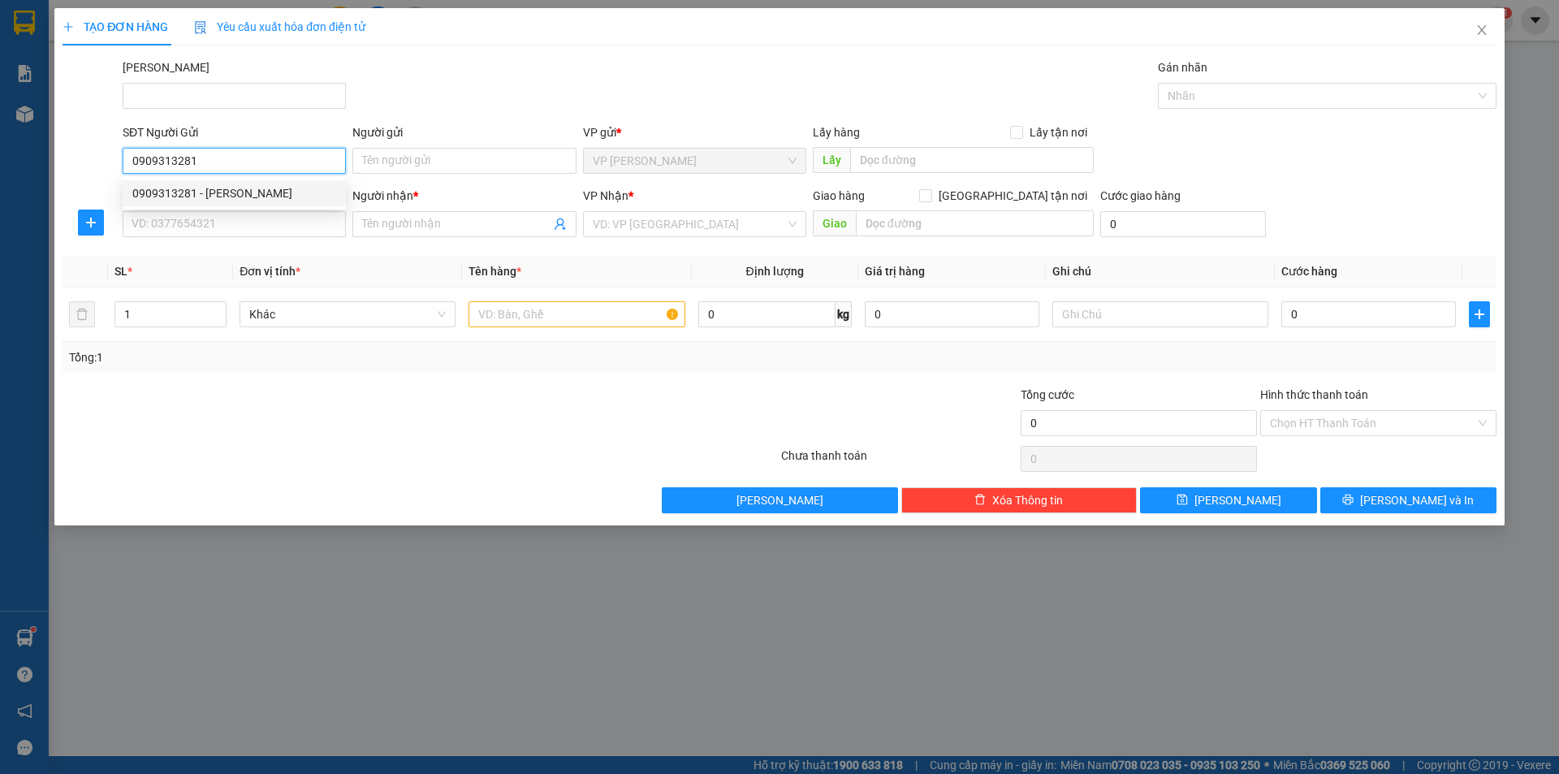
type input "ngọc"
type input "30.000"
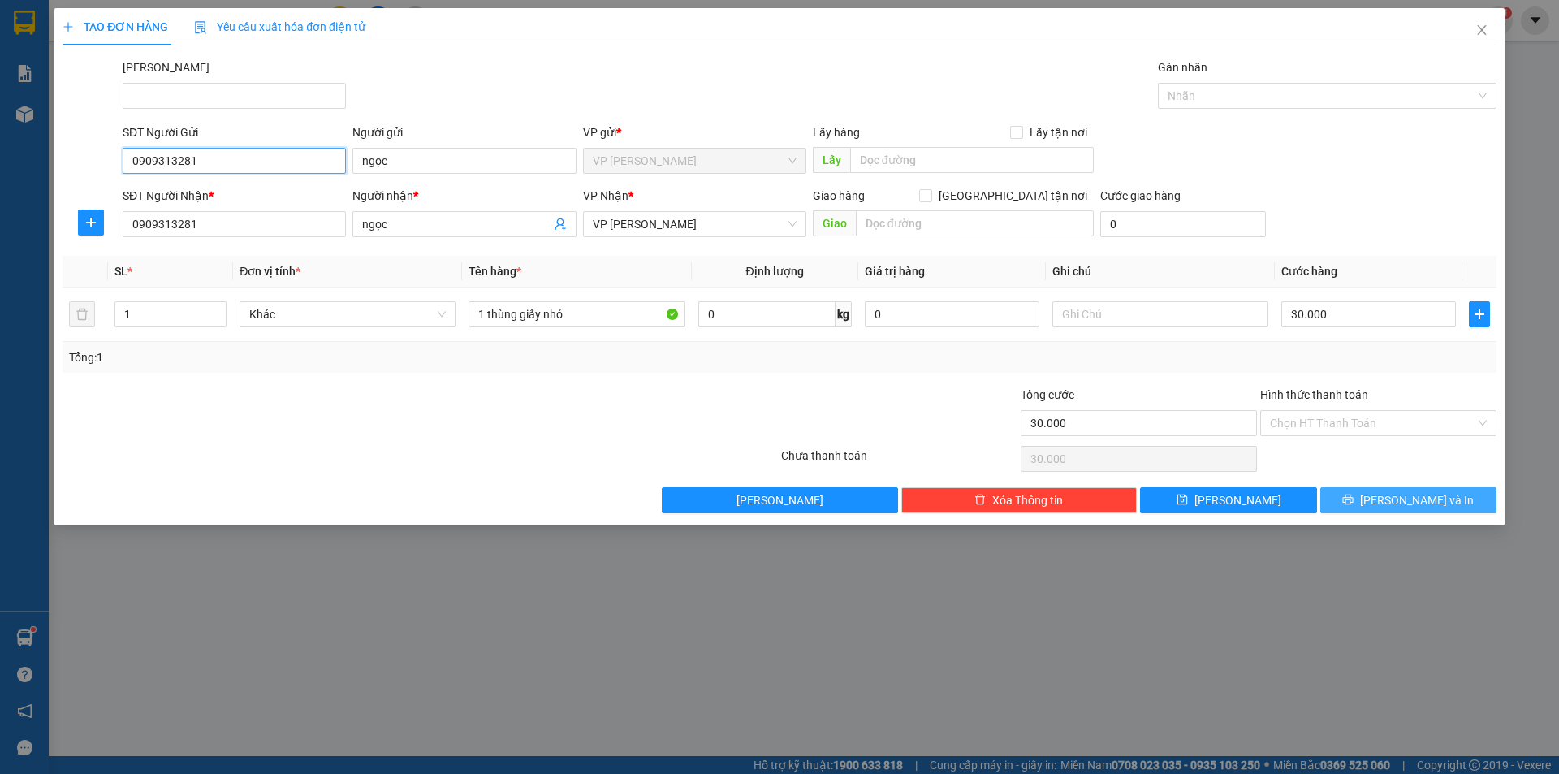
type input "0909313281"
click at [1389, 500] on button "[PERSON_NAME] và In" at bounding box center [1408, 500] width 176 height 26
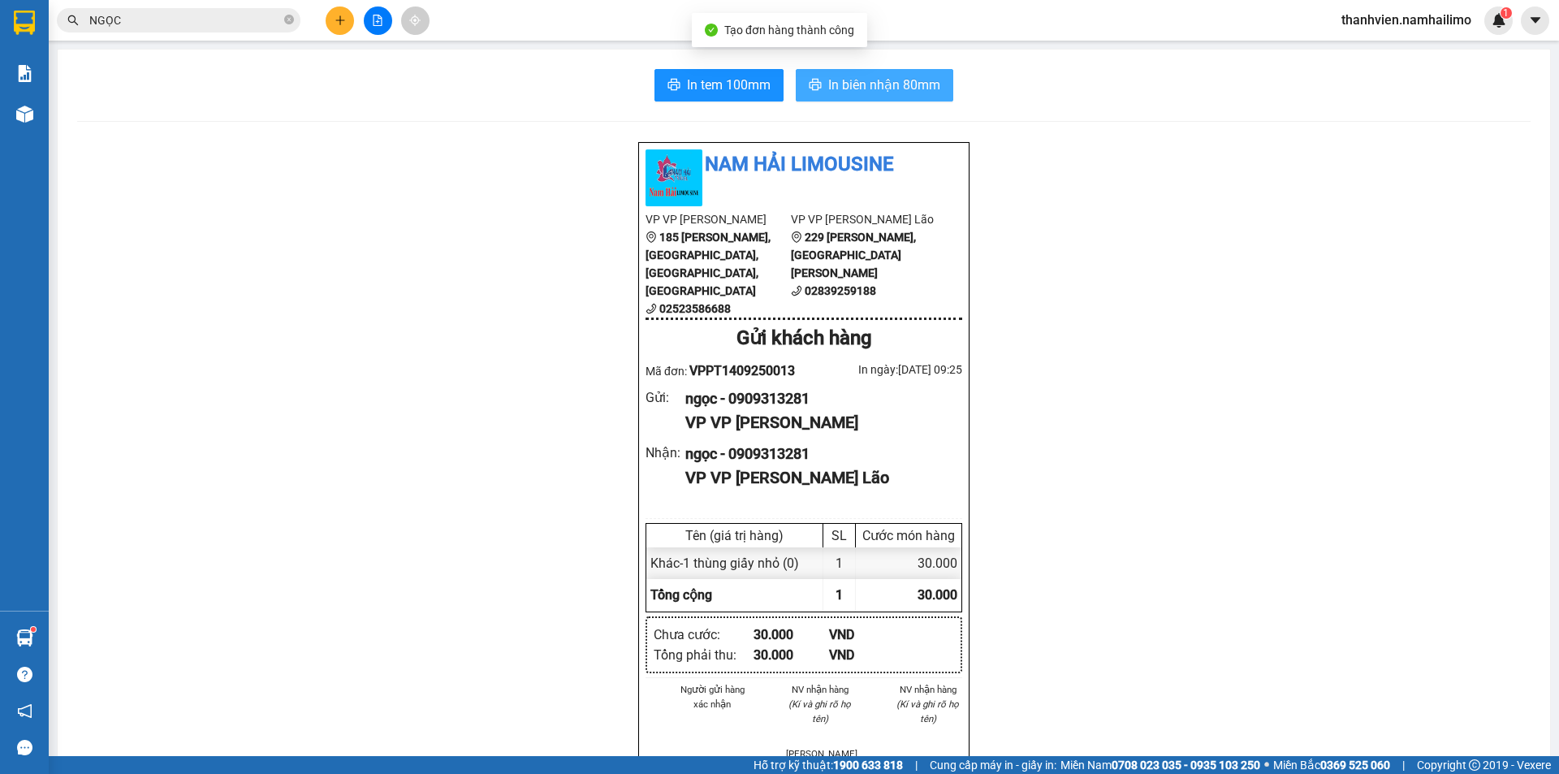
click at [928, 89] on span "In biên nhận 80mm" at bounding box center [884, 85] width 112 height 20
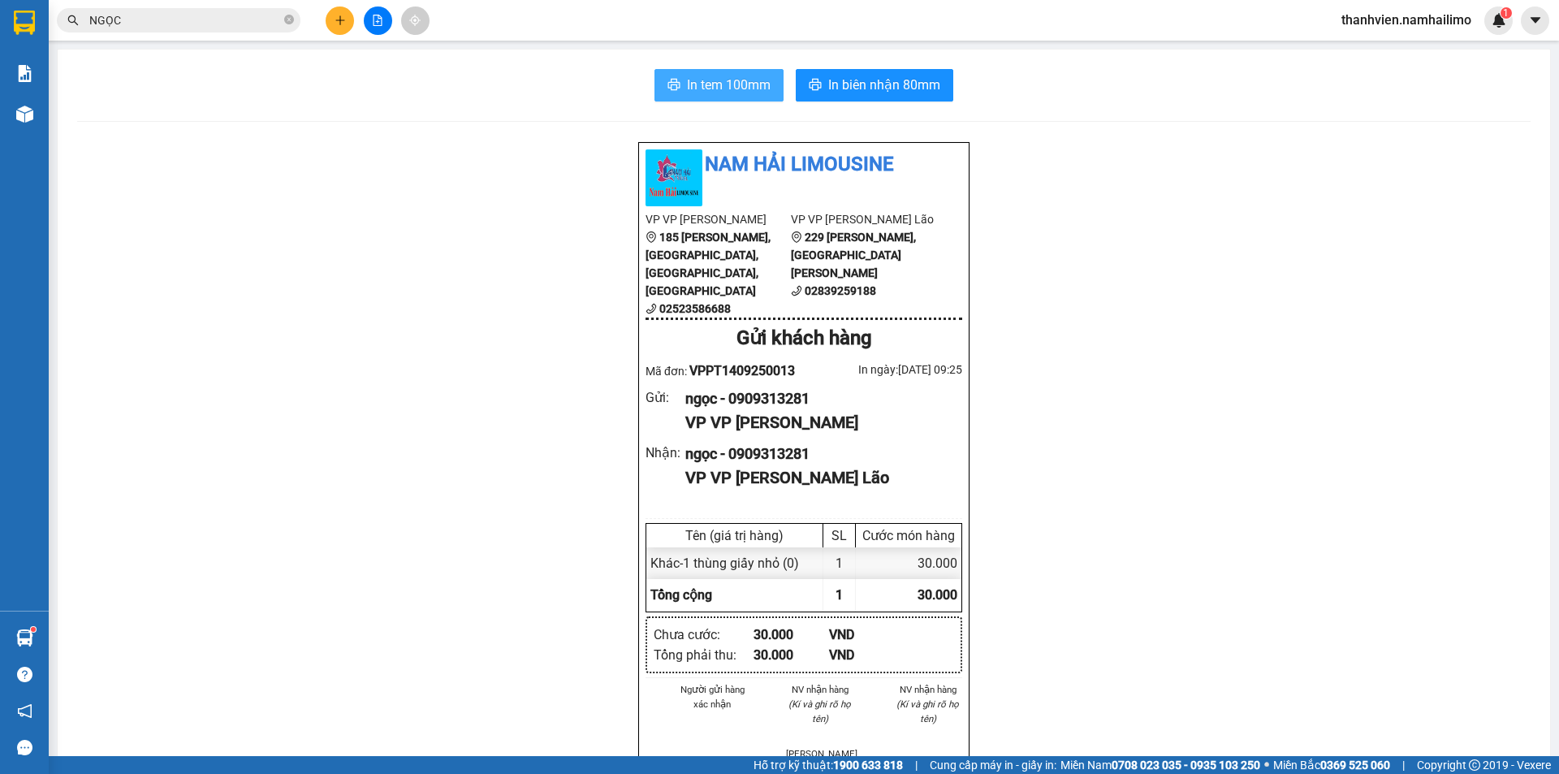
click at [722, 94] on span "In tem 100mm" at bounding box center [729, 85] width 84 height 20
